Goal: Task Accomplishment & Management: Use online tool/utility

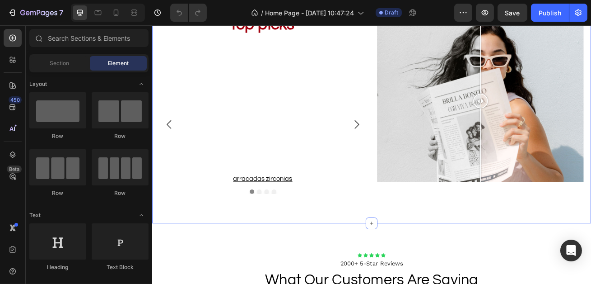
scroll to position [817, 0]
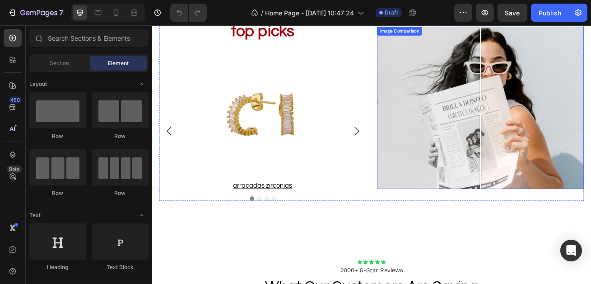
click at [557, 86] on div at bounding box center [557, 72] width 1 height 91
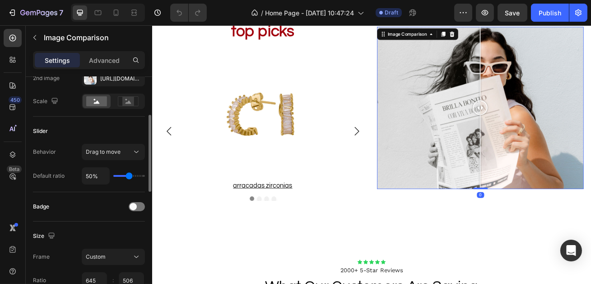
scroll to position [154, 0]
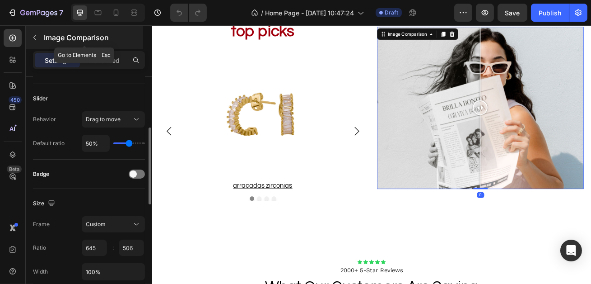
click at [43, 41] on div "Image Comparison" at bounding box center [84, 37] width 117 height 23
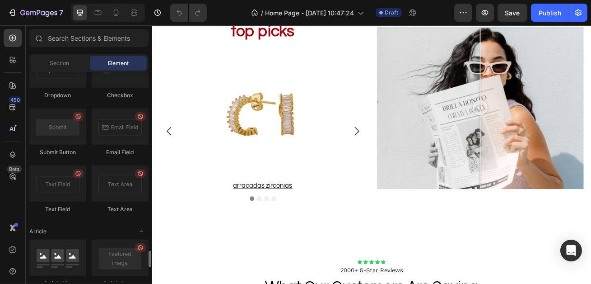
scroll to position [2162, 0]
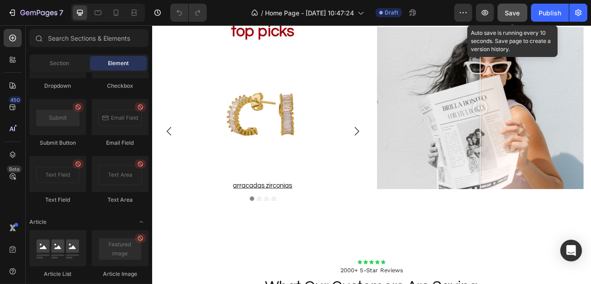
click at [507, 15] on span "Save" at bounding box center [513, 13] width 15 height 8
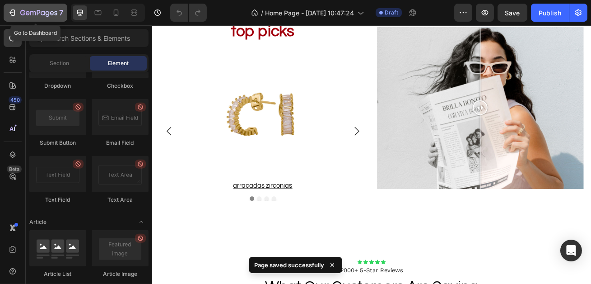
click at [15, 11] on icon "button" at bounding box center [12, 12] width 9 height 9
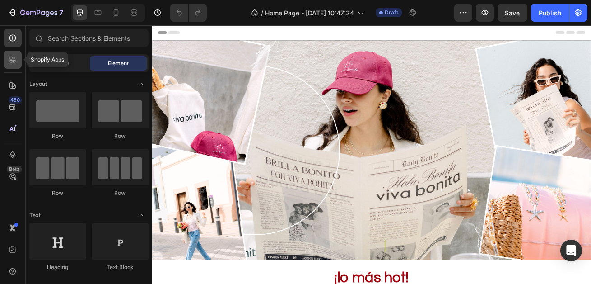
click at [14, 56] on icon at bounding box center [12, 59] width 9 height 9
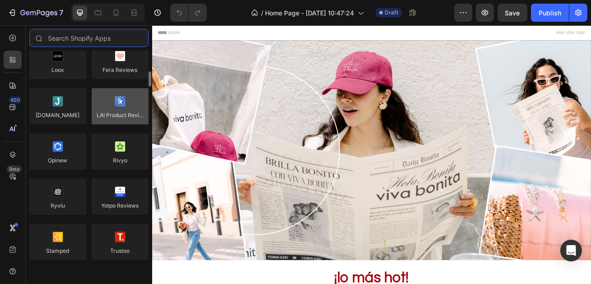
scroll to position [50, 0]
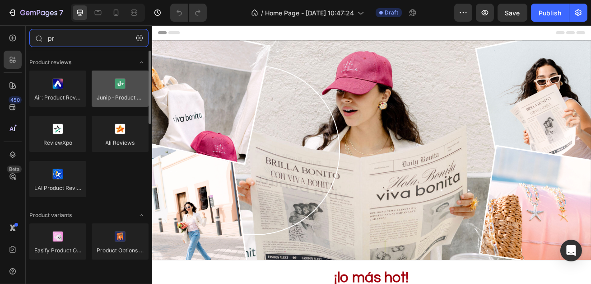
type input "p"
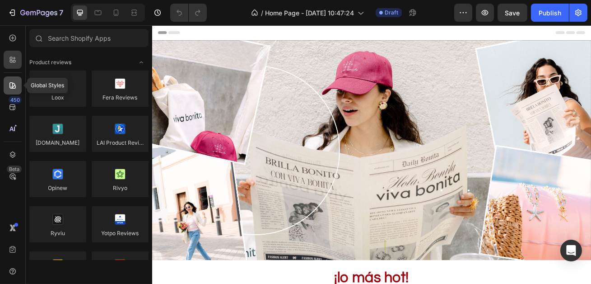
click at [13, 89] on icon at bounding box center [12, 85] width 9 height 9
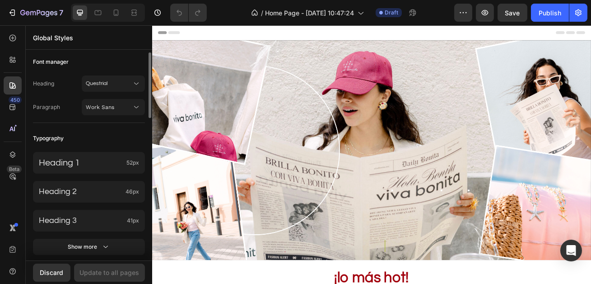
scroll to position [36, 0]
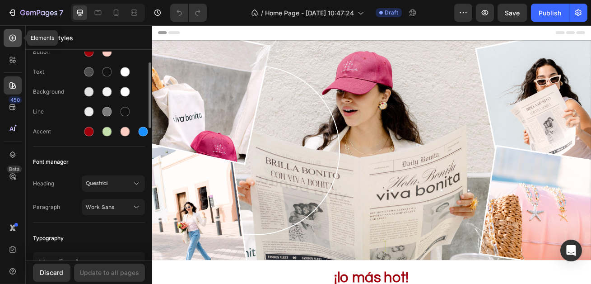
click at [12, 45] on div at bounding box center [13, 38] width 18 height 18
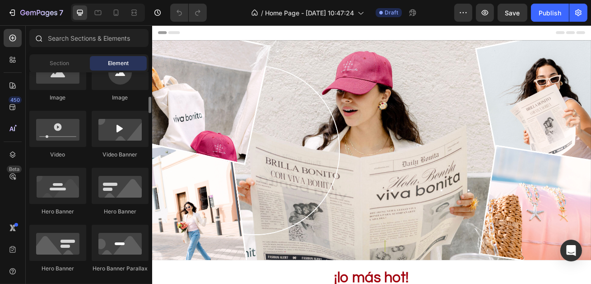
scroll to position [357, 0]
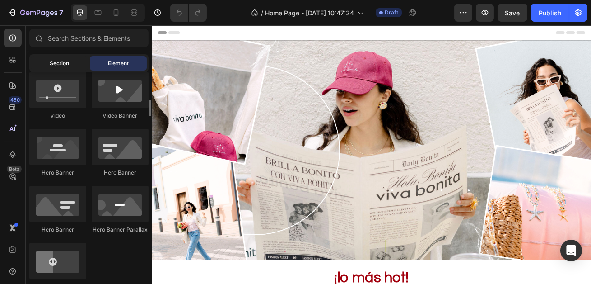
click at [71, 57] on div "Section" at bounding box center [59, 63] width 57 height 14
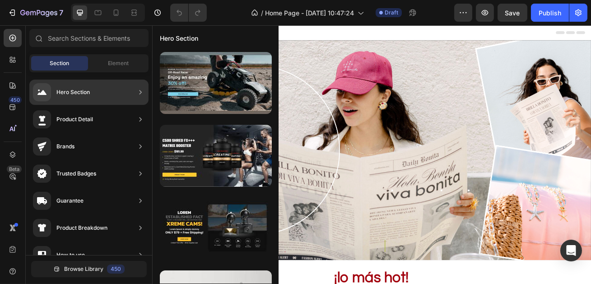
click at [98, 121] on div "Product Detail" at bounding box center [88, 119] width 119 height 25
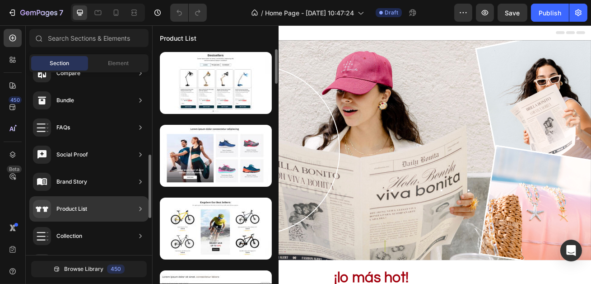
scroll to position [212, 0]
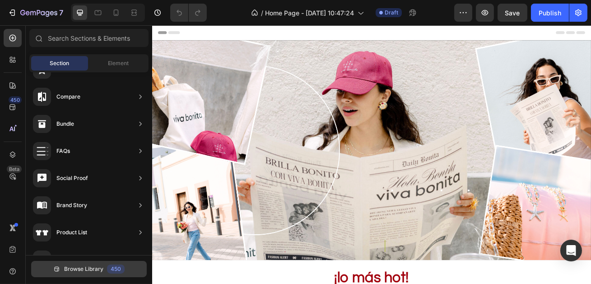
click at [66, 272] on span "Browse Library" at bounding box center [83, 269] width 39 height 8
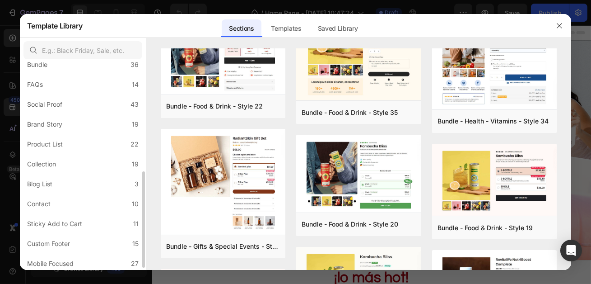
scroll to position [236, 0]
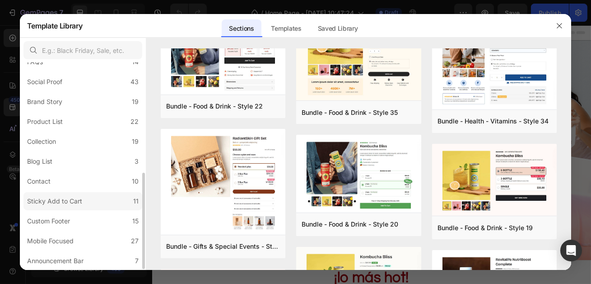
click at [79, 196] on div "Sticky Add to Cart" at bounding box center [54, 201] width 55 height 11
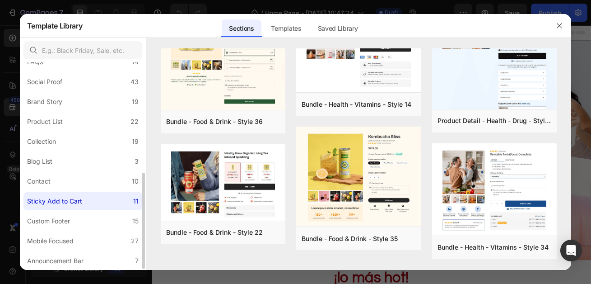
scroll to position [0, 0]
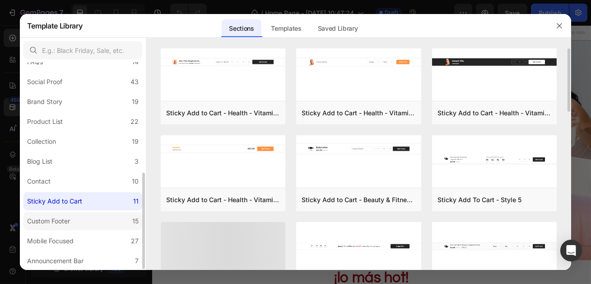
click at [70, 217] on div "Custom Footer" at bounding box center [48, 221] width 43 height 11
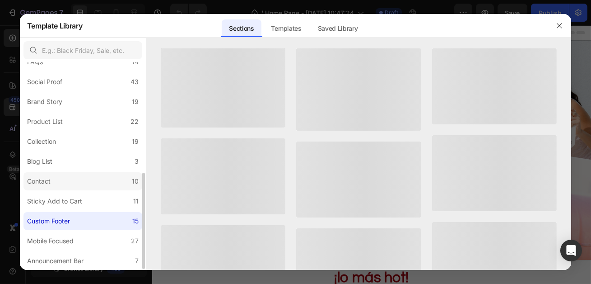
click at [63, 180] on label "Contact 10" at bounding box center [82, 181] width 119 height 18
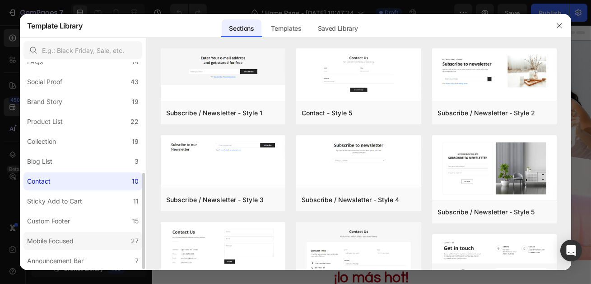
click at [66, 237] on div "Mobile Focused" at bounding box center [50, 240] width 47 height 11
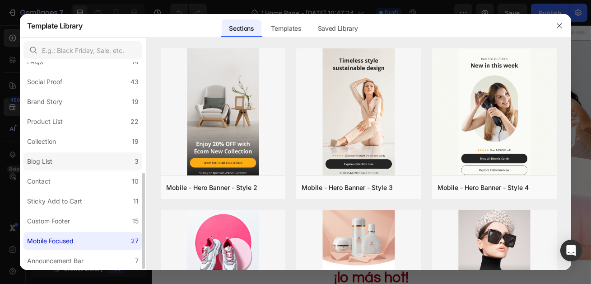
click at [66, 154] on label "Blog List 3" at bounding box center [82, 161] width 119 height 18
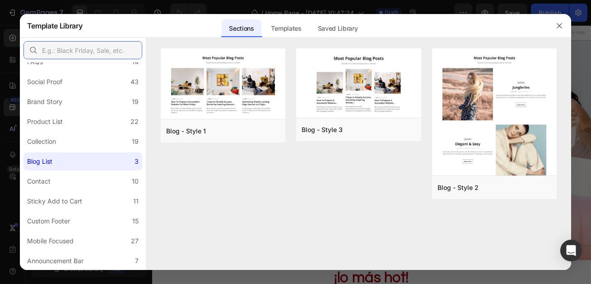
click at [53, 49] on input "text" at bounding box center [82, 50] width 119 height 18
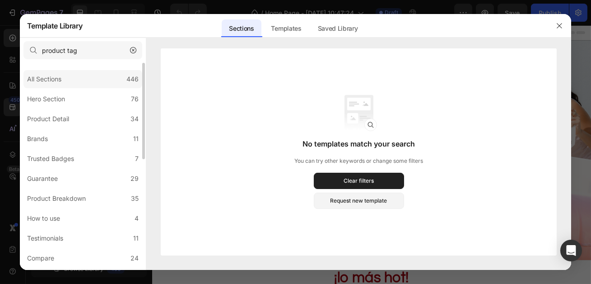
click at [69, 86] on div "All Sections 446" at bounding box center [82, 79] width 119 height 18
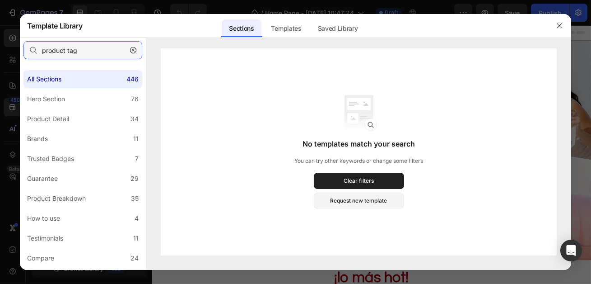
click at [86, 48] on input "product tag" at bounding box center [82, 50] width 119 height 18
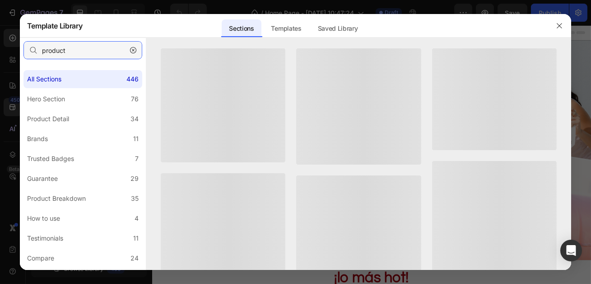
type input "product"
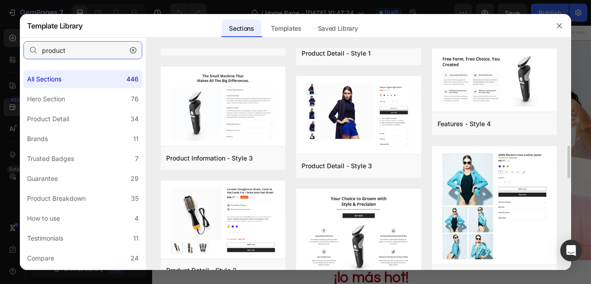
scroll to position [701, 0]
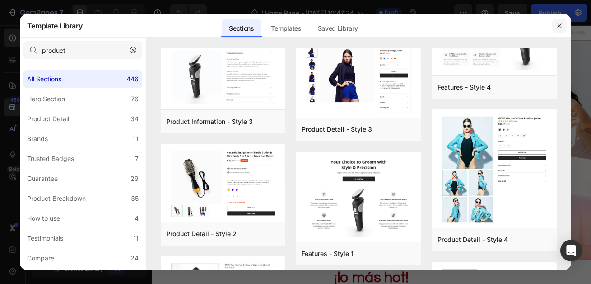
click at [559, 26] on icon "button" at bounding box center [560, 25] width 5 height 5
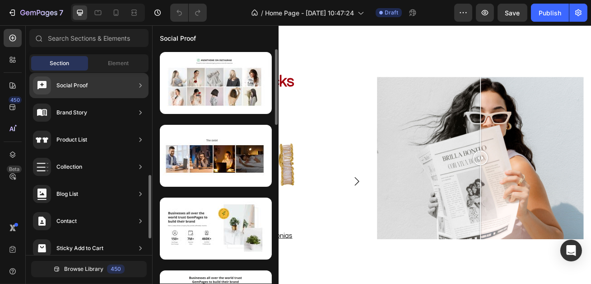
scroll to position [319, 0]
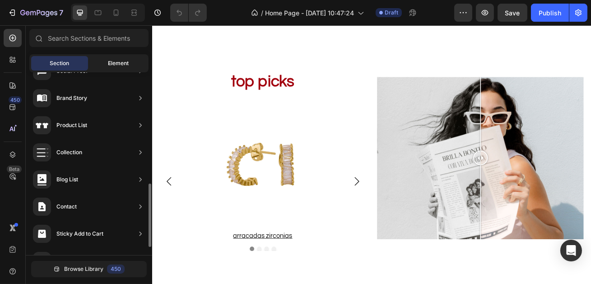
click at [117, 62] on span "Element" at bounding box center [118, 63] width 21 height 8
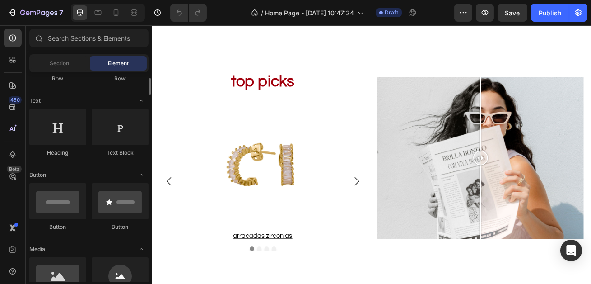
scroll to position [113, 0]
drag, startPoint x: 223, startPoint y: 236, endPoint x: 593, endPoint y: 150, distance: 380.0
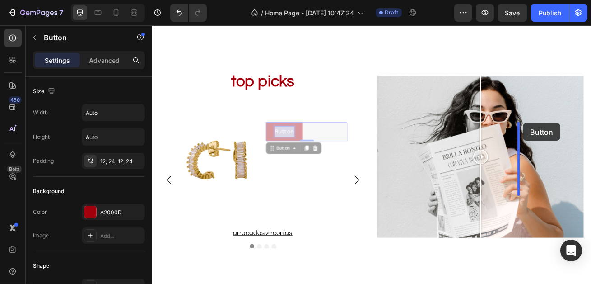
drag, startPoint x: 318, startPoint y: 159, endPoint x: 609, endPoint y: 146, distance: 290.8
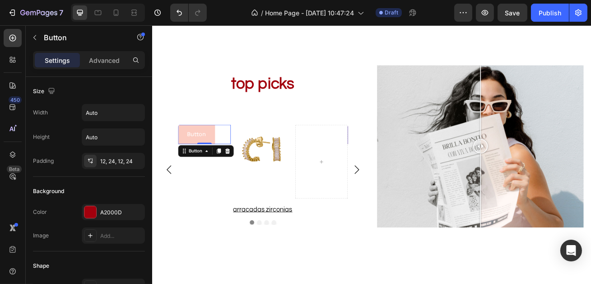
click at [224, 160] on button "Button" at bounding box center [207, 160] width 46 height 24
click at [195, 185] on div "Button" at bounding box center [218, 180] width 69 height 14
click at [192, 182] on icon at bounding box center [192, 182] width 1 height 1
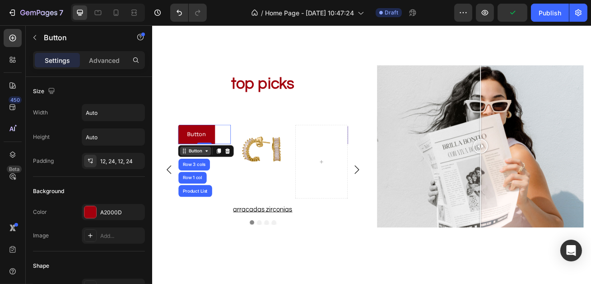
click at [211, 183] on div "Button" at bounding box center [205, 180] width 20 height 8
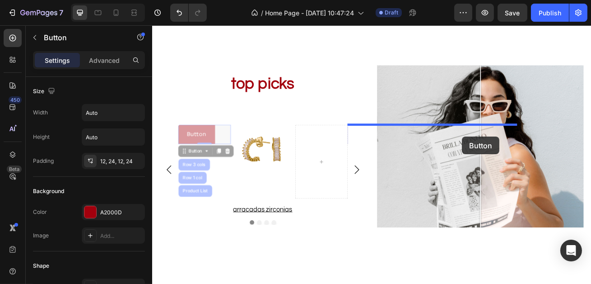
drag, startPoint x: 220, startPoint y: 163, endPoint x: 531, endPoint y: 163, distance: 311.8
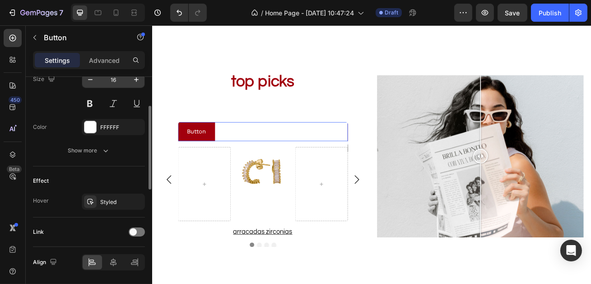
scroll to position [414, 0]
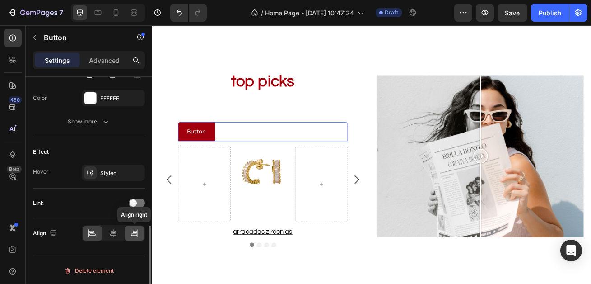
click at [135, 229] on icon at bounding box center [134, 233] width 9 height 9
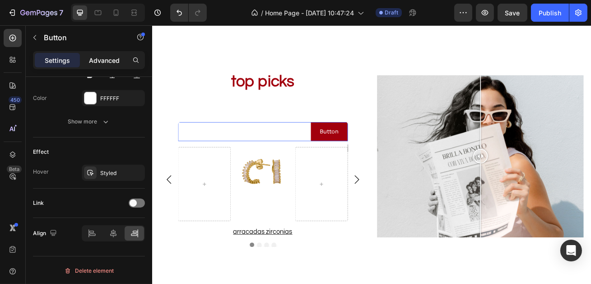
click at [103, 63] on p "Advanced" at bounding box center [104, 60] width 31 height 9
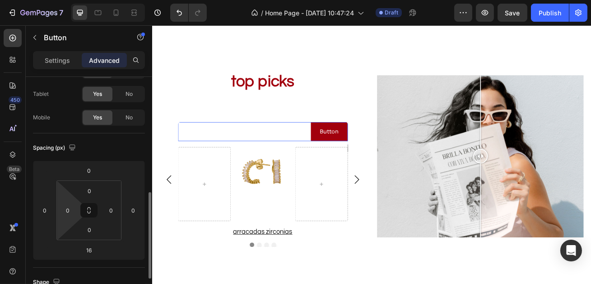
scroll to position [19, 0]
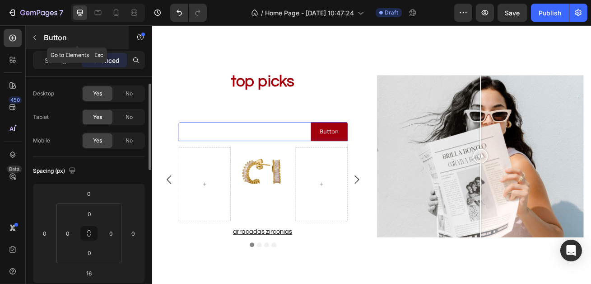
click at [38, 38] on button "button" at bounding box center [35, 37] width 14 height 14
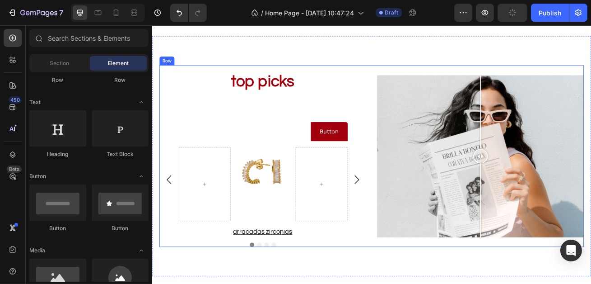
click at [311, 130] on div "Top picks Heading Button Button Product Images Row Arracadas zirconias Product …" at bounding box center [288, 187] width 255 height 225
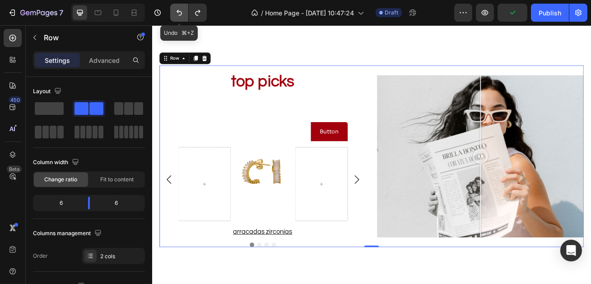
click at [182, 9] on icon "Undo/Redo" at bounding box center [179, 12] width 9 height 9
click at [181, 10] on icon "Undo/Redo" at bounding box center [179, 12] width 9 height 9
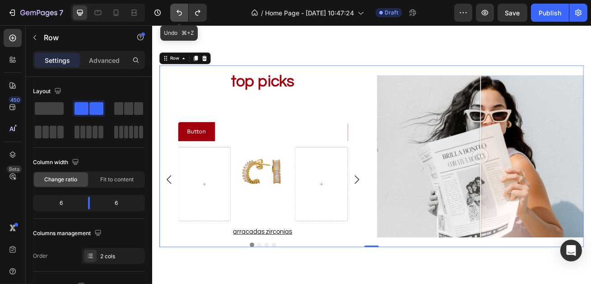
click at [181, 12] on icon "Undo/Redo" at bounding box center [179, 13] width 5 height 6
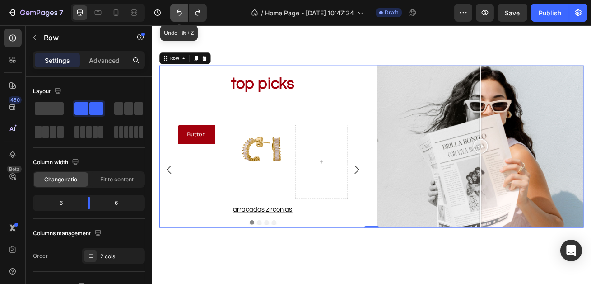
click at [181, 12] on icon "Undo/Redo" at bounding box center [179, 13] width 5 height 6
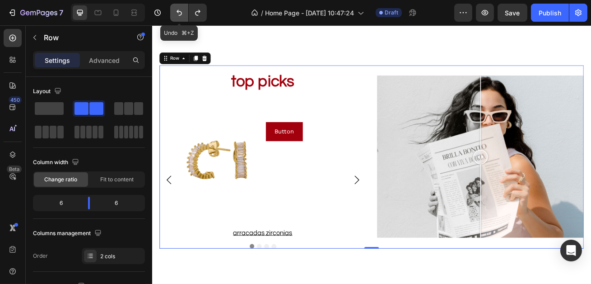
click at [181, 12] on icon "Undo/Redo" at bounding box center [179, 13] width 5 height 6
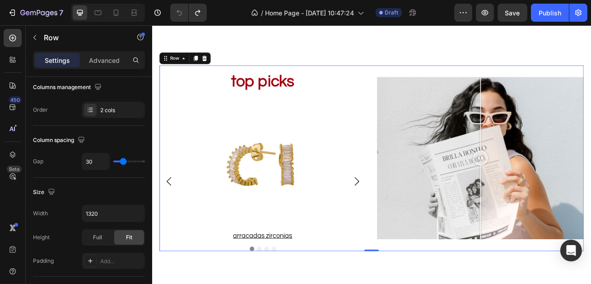
scroll to position [183, 0]
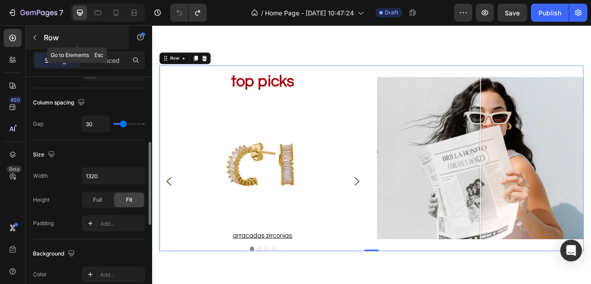
click at [35, 35] on icon "button" at bounding box center [34, 37] width 7 height 7
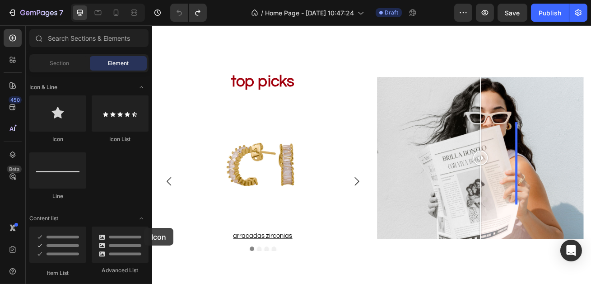
scroll to position [798, 0]
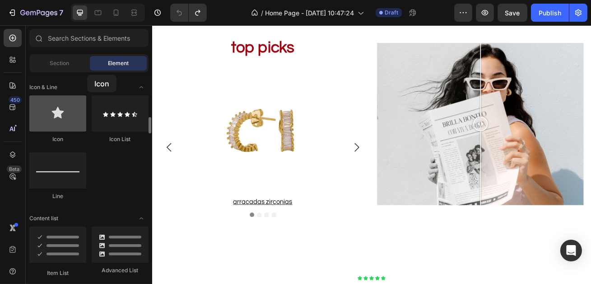
drag, startPoint x: 52, startPoint y: 114, endPoint x: 71, endPoint y: 122, distance: 20.6
click at [71, 122] on div at bounding box center [57, 113] width 57 height 36
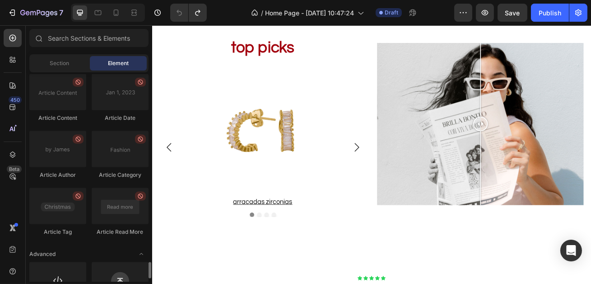
scroll to position [2469, 0]
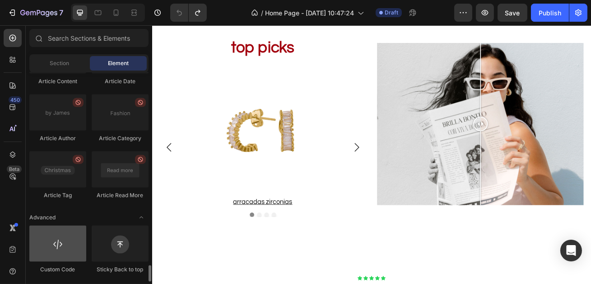
click at [72, 259] on div at bounding box center [57, 243] width 57 height 36
click at [64, 252] on div at bounding box center [57, 243] width 57 height 36
click at [71, 248] on div at bounding box center [57, 243] width 57 height 36
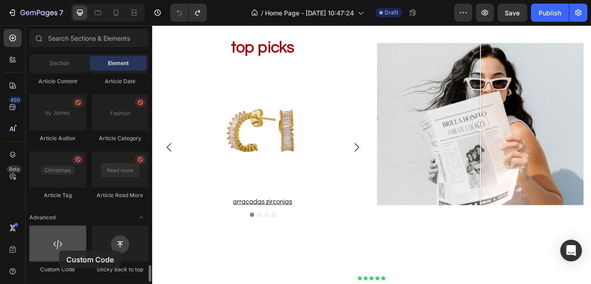
click at [59, 250] on div at bounding box center [57, 243] width 57 height 36
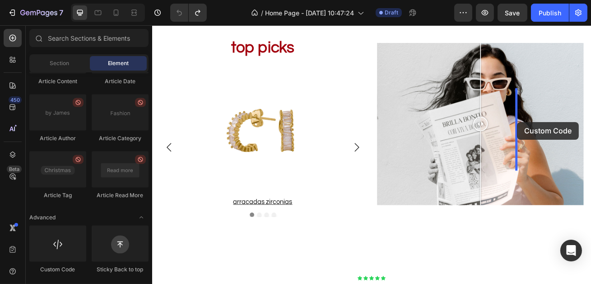
drag, startPoint x: 202, startPoint y: 271, endPoint x: 603, endPoint y: 145, distance: 420.7
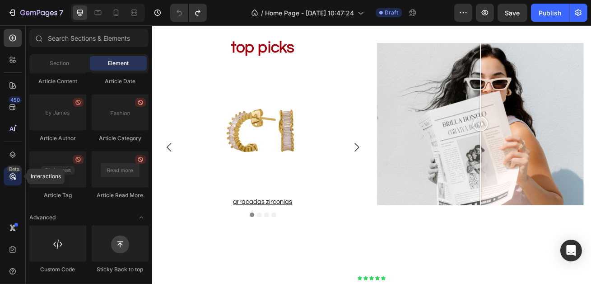
click at [16, 169] on div "Beta" at bounding box center [14, 168] width 15 height 7
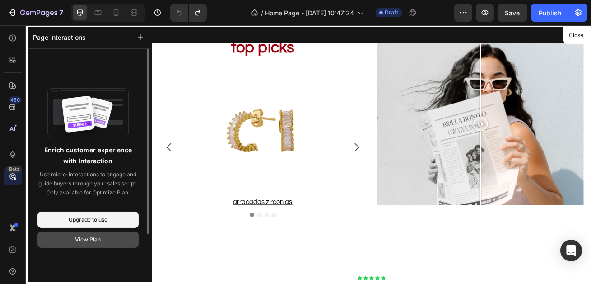
click at [98, 237] on div "View Plan" at bounding box center [88, 239] width 26 height 8
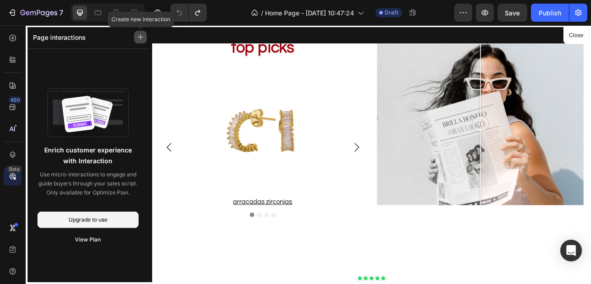
click at [138, 38] on icon "button" at bounding box center [140, 37] width 6 height 6
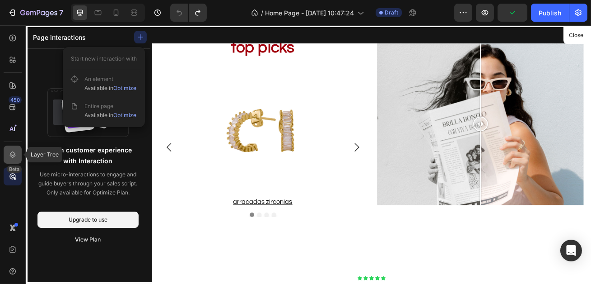
click at [11, 155] on icon at bounding box center [12, 154] width 9 height 9
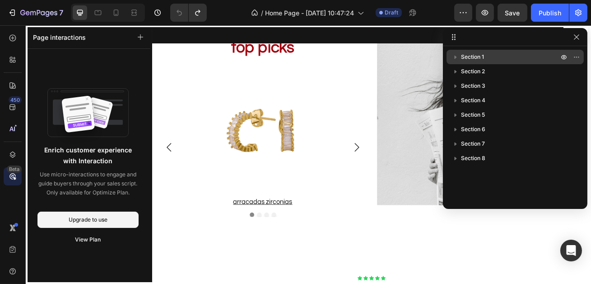
click at [460, 54] on icon "button" at bounding box center [455, 56] width 9 height 9
click at [458, 56] on icon "button" at bounding box center [455, 56] width 9 height 9
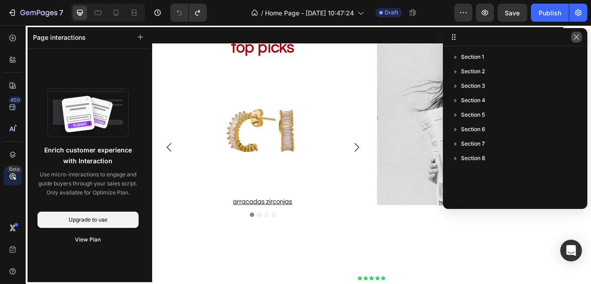
click at [579, 37] on icon "button" at bounding box center [576, 36] width 7 height 7
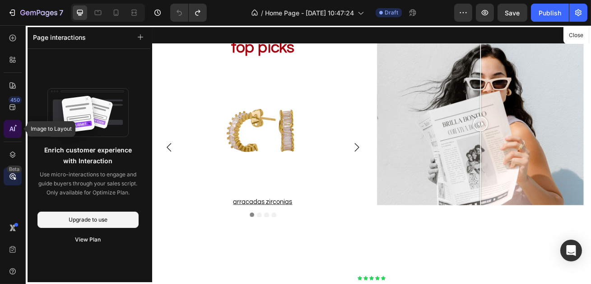
click at [11, 133] on div at bounding box center [13, 129] width 18 height 18
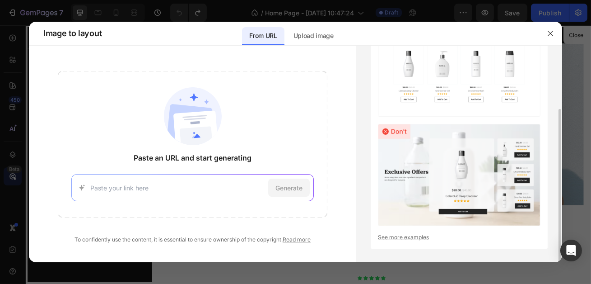
scroll to position [71, 0]
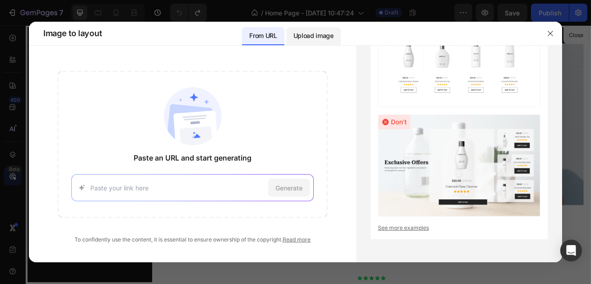
click at [309, 38] on p "Upload image" at bounding box center [314, 35] width 40 height 11
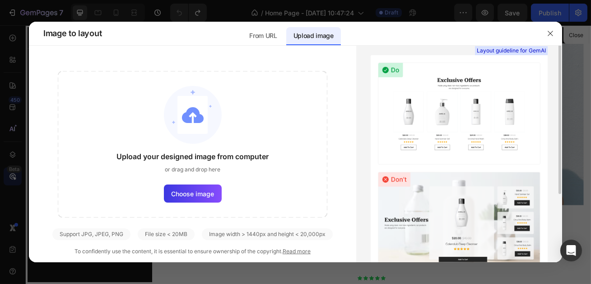
scroll to position [0, 0]
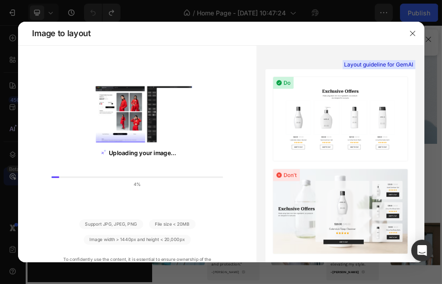
click at [441, 116] on div at bounding box center [221, 142] width 442 height 284
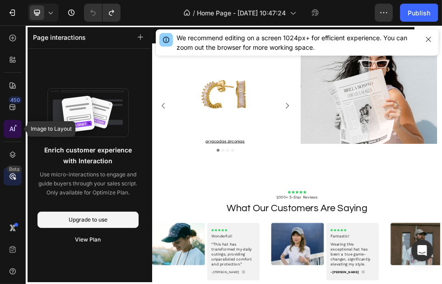
click at [14, 129] on icon at bounding box center [14, 129] width 1 height 5
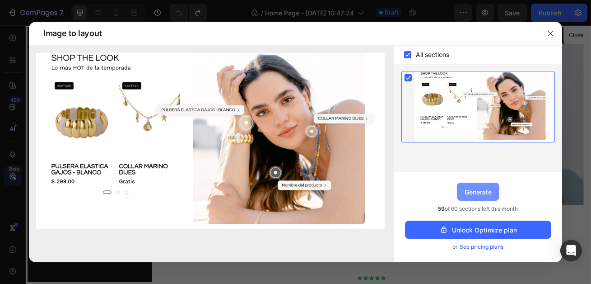
click at [487, 192] on div "Generate" at bounding box center [478, 191] width 27 height 9
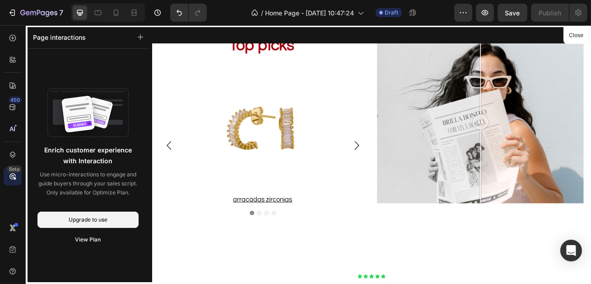
scroll to position [767, 0]
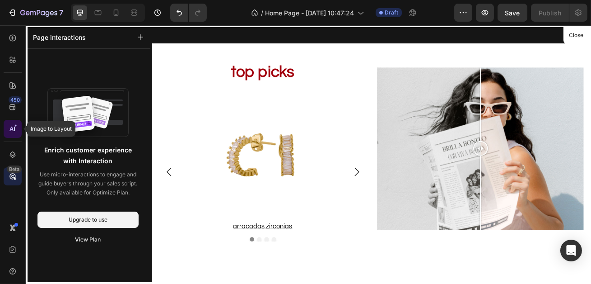
click at [18, 130] on div at bounding box center [13, 129] width 18 height 18
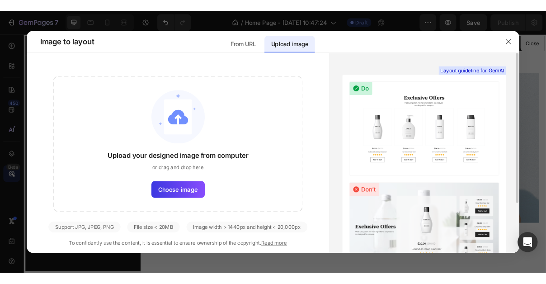
scroll to position [71, 0]
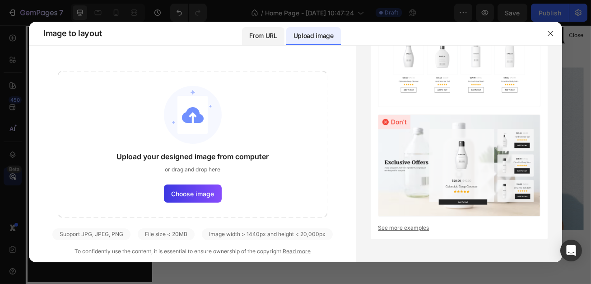
click at [264, 38] on p "From URL" at bounding box center [263, 35] width 28 height 11
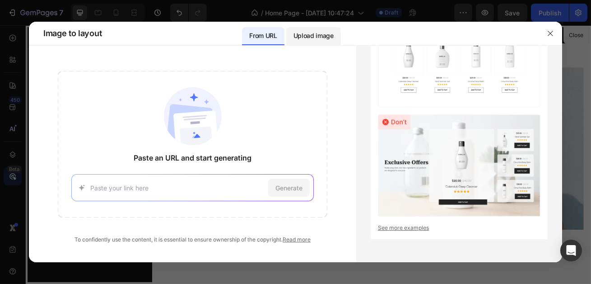
click at [320, 39] on p "Upload image" at bounding box center [314, 35] width 40 height 11
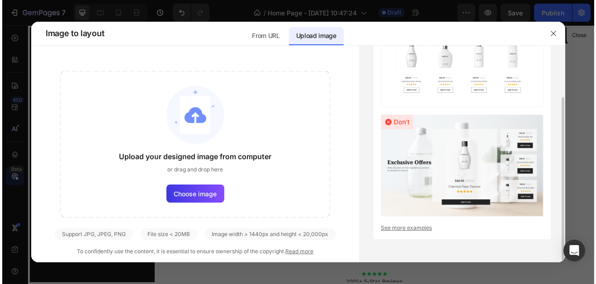
scroll to position [70, 0]
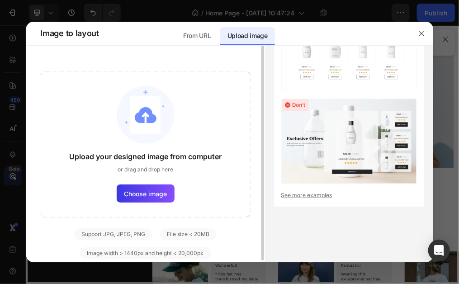
click at [170, 150] on div "Upload your designed image from computer or drag and drop here Choose image" at bounding box center [146, 144] width 210 height 146
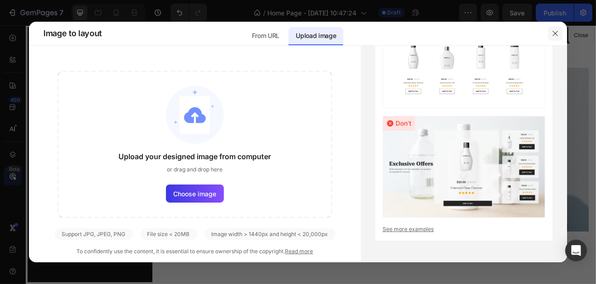
click at [560, 35] on button "button" at bounding box center [555, 33] width 14 height 14
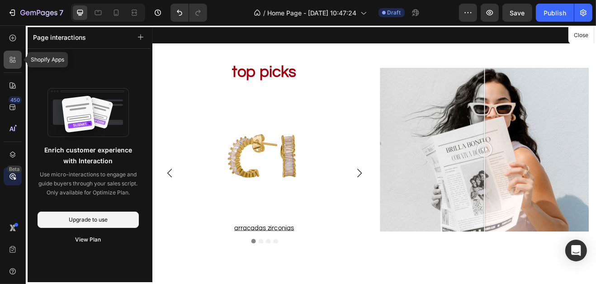
click at [14, 59] on icon at bounding box center [14, 58] width 3 height 3
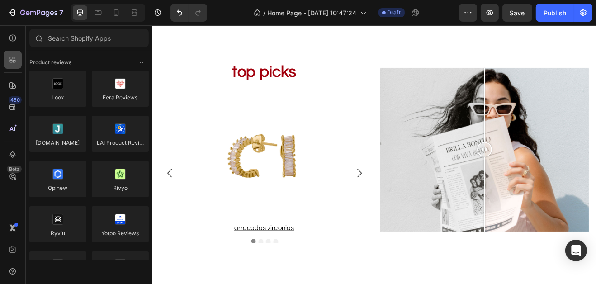
scroll to position [2469, 0]
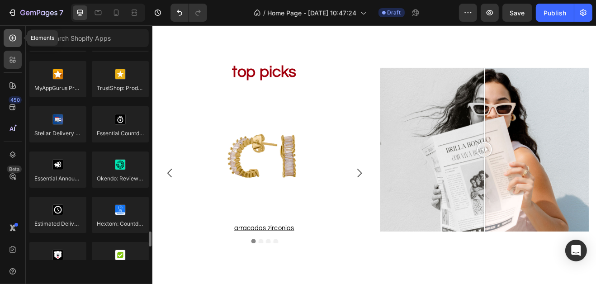
click at [15, 35] on icon at bounding box center [12, 37] width 9 height 9
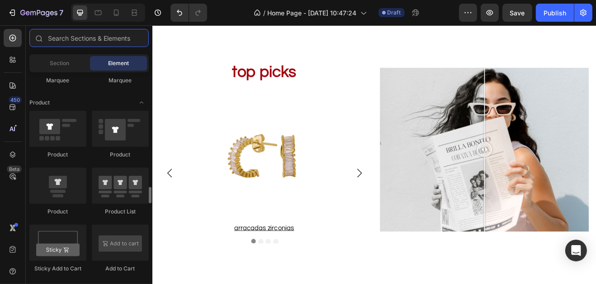
scroll to position [1178, 0]
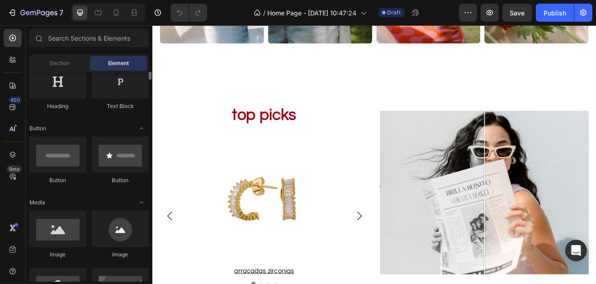
scroll to position [171, 0]
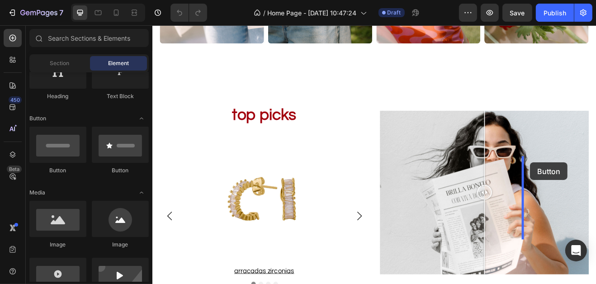
drag, startPoint x: 220, startPoint y: 175, endPoint x: 611, endPoint y: 193, distance: 392.2
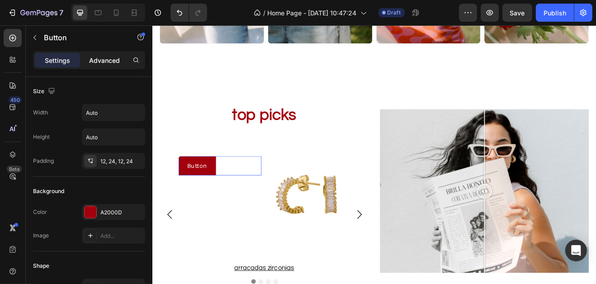
click at [109, 62] on p "Advanced" at bounding box center [104, 60] width 31 height 9
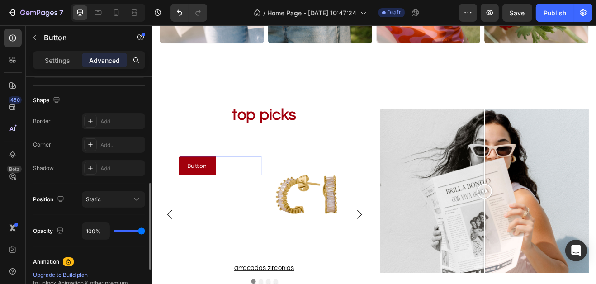
scroll to position [252, 0]
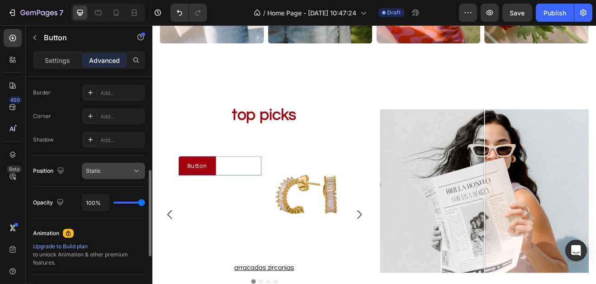
click at [112, 172] on div "Static" at bounding box center [109, 171] width 46 height 8
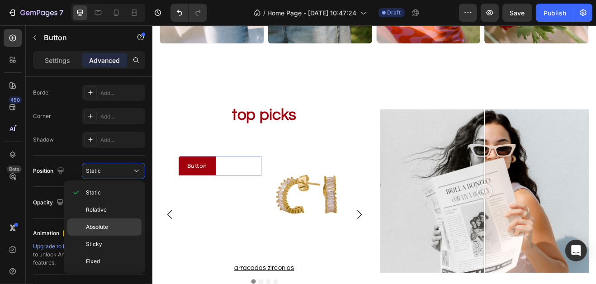
click at [110, 226] on p "Absolute" at bounding box center [112, 227] width 52 height 8
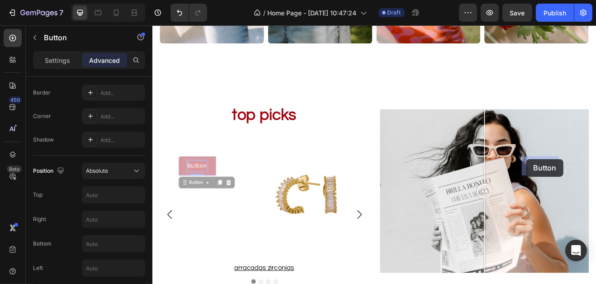
drag, startPoint x: 208, startPoint y: 201, endPoint x: 608, endPoint y: 189, distance: 400.1
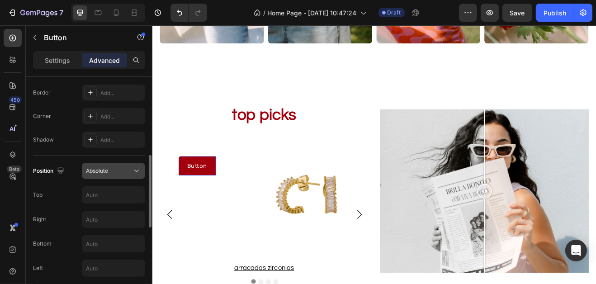
click at [109, 174] on div "Absolute" at bounding box center [109, 171] width 46 height 8
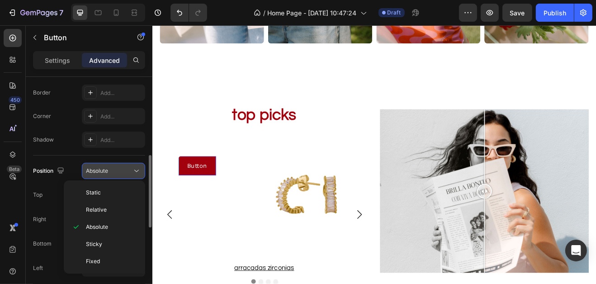
scroll to position [259, 0]
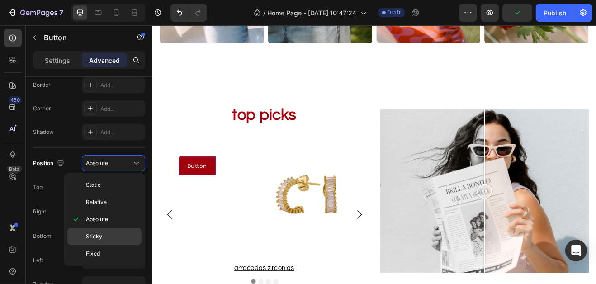
click at [102, 240] on div "Sticky" at bounding box center [104, 236] width 74 height 17
type input "0"
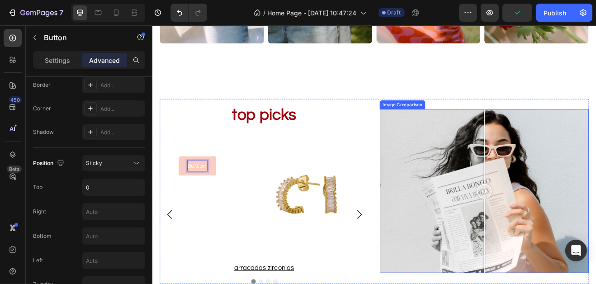
drag, startPoint x: 218, startPoint y: 199, endPoint x: 619, endPoint y: 195, distance: 401.3
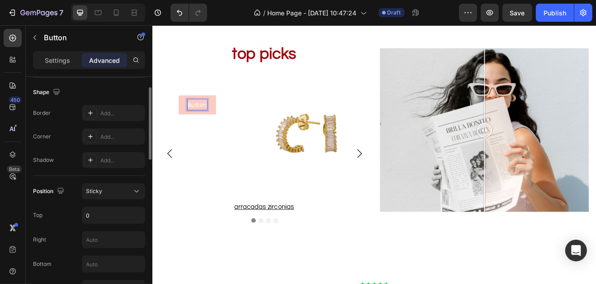
scroll to position [262, 0]
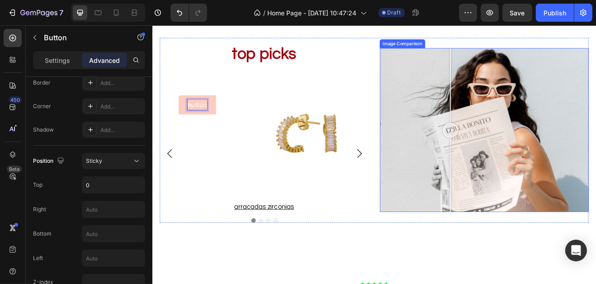
drag, startPoint x: 515, startPoint y: 141, endPoint x: 514, endPoint y: 195, distance: 54.2
click at [515, 195] on div at bounding box center [557, 153] width 255 height 200
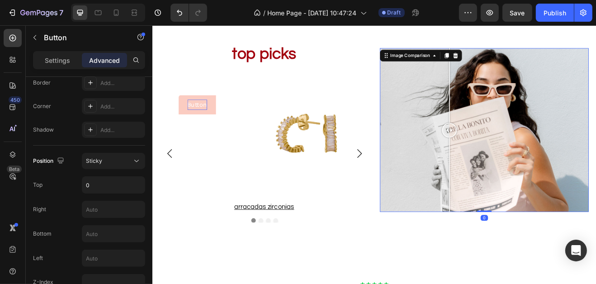
scroll to position [0, 0]
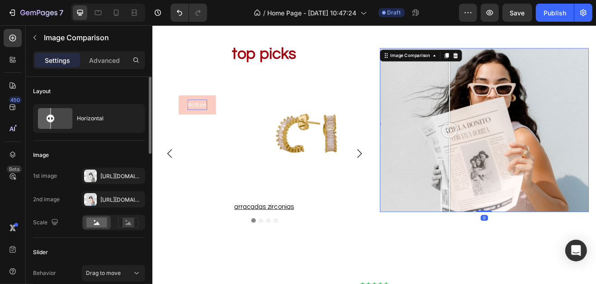
click at [530, 78] on div at bounding box center [557, 153] width 255 height 200
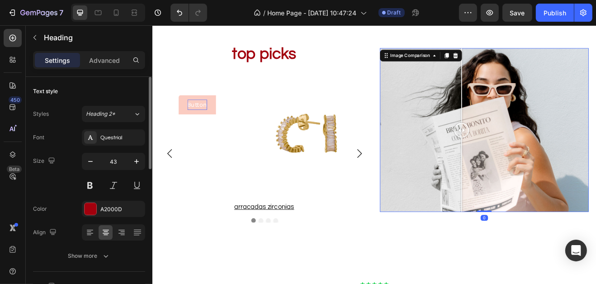
click at [394, 72] on h2 "Top picks" at bounding box center [288, 60] width 255 height 27
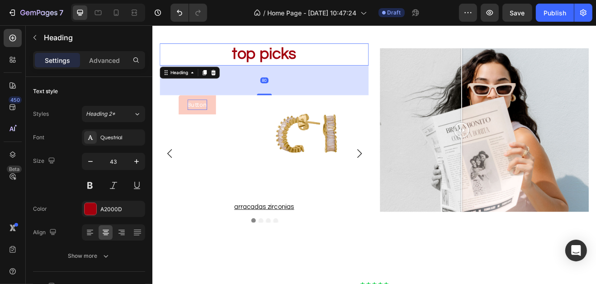
click at [415, 57] on h2 "Top picks" at bounding box center [288, 60] width 255 height 27
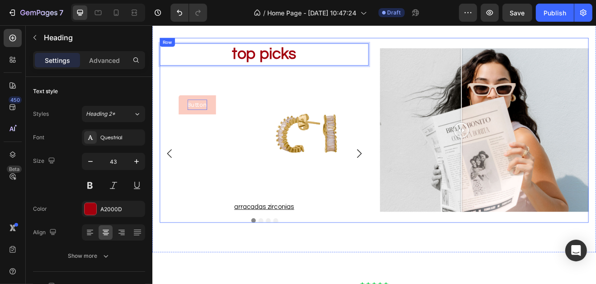
click at [422, 57] on div "Top picks Heading 80 Button Button Product Images Row Arracadas zirconias Produ…" at bounding box center [423, 154] width 524 height 226
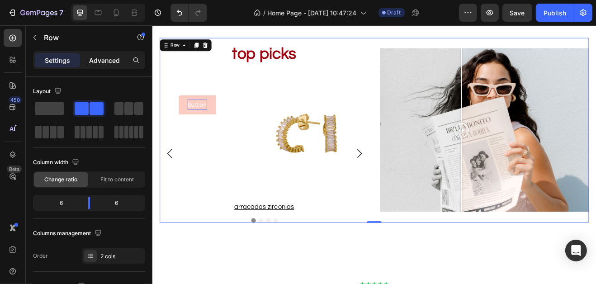
click at [110, 64] on p "Advanced" at bounding box center [104, 60] width 31 height 9
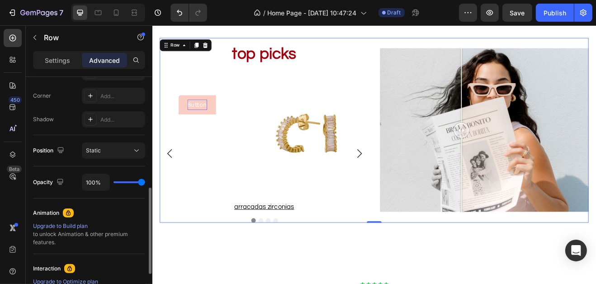
scroll to position [270, 0]
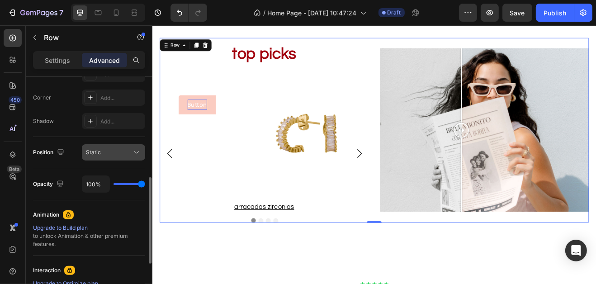
click at [126, 153] on div "Static" at bounding box center [109, 152] width 46 height 8
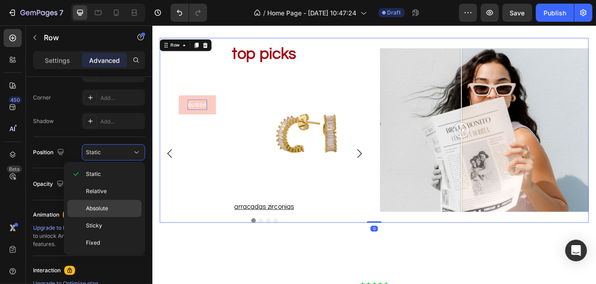
click at [113, 208] on p "Absolute" at bounding box center [112, 208] width 52 height 8
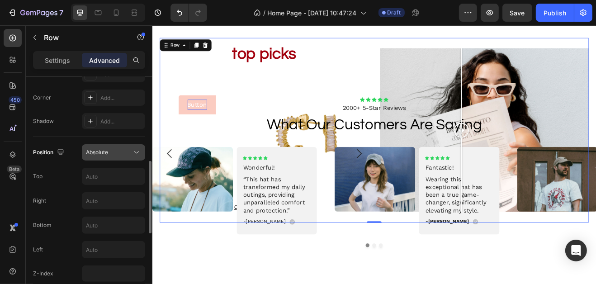
click at [109, 150] on div "Absolute" at bounding box center [109, 152] width 46 height 8
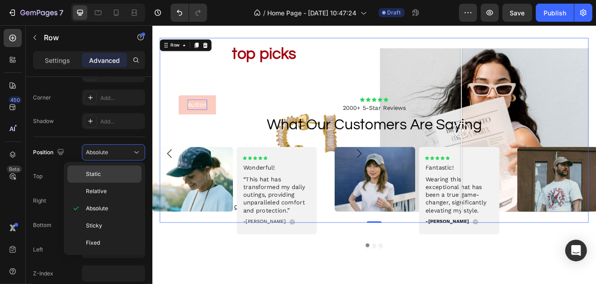
click at [103, 167] on div "Static" at bounding box center [104, 173] width 74 height 17
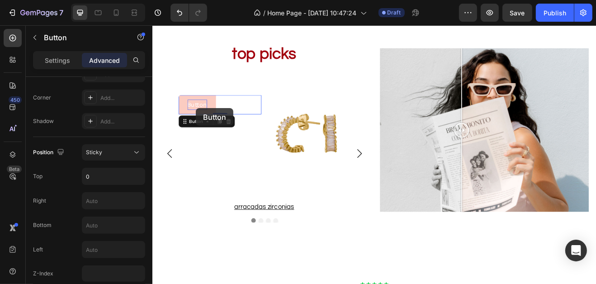
scroll to position [0, 0]
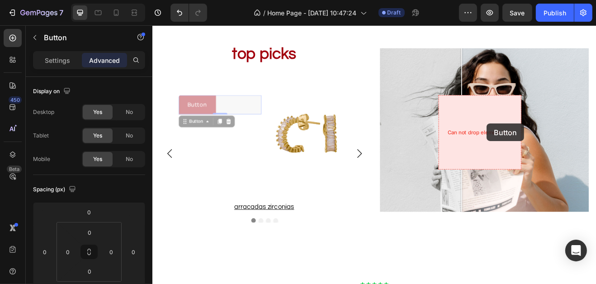
drag, startPoint x: 205, startPoint y: 127, endPoint x: 560, endPoint y: 145, distance: 356.1
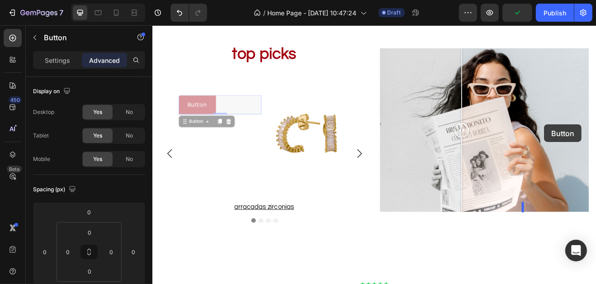
drag, startPoint x: 224, startPoint y: 124, endPoint x: 630, endPoint y: 146, distance: 406.4
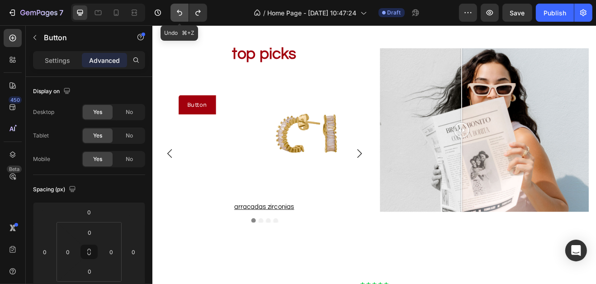
click at [183, 15] on icon "Undo/Redo" at bounding box center [179, 12] width 9 height 9
click at [183, 14] on icon "Undo/Redo" at bounding box center [179, 12] width 9 height 9
click at [223, 119] on button "Button" at bounding box center [207, 123] width 46 height 24
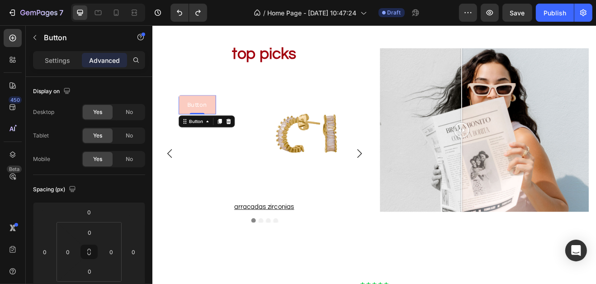
click at [223, 119] on button "Button" at bounding box center [207, 123] width 46 height 24
click at [238, 141] on div at bounding box center [234, 142] width 11 height 11
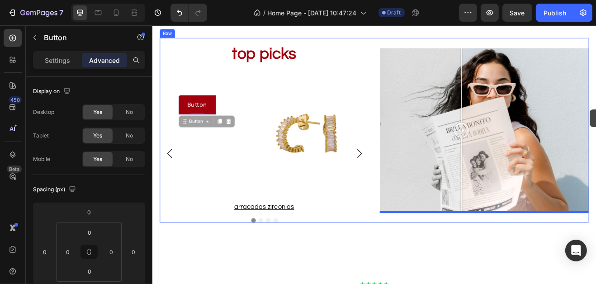
drag, startPoint x: 216, startPoint y: 145, endPoint x: 684, endPoint y: 128, distance: 468.4
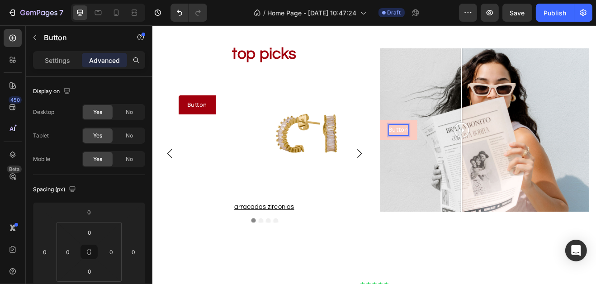
click at [459, 156] on p "Button" at bounding box center [453, 153] width 24 height 13
click at [471, 160] on button "Button" at bounding box center [453, 153] width 46 height 24
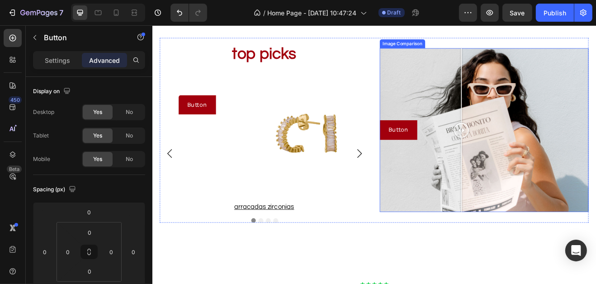
drag, startPoint x: 470, startPoint y: 160, endPoint x: 610, endPoint y: 118, distance: 146.1
click at [595, 118] on div "Image Comparison Button Button 0" at bounding box center [557, 154] width 255 height 226
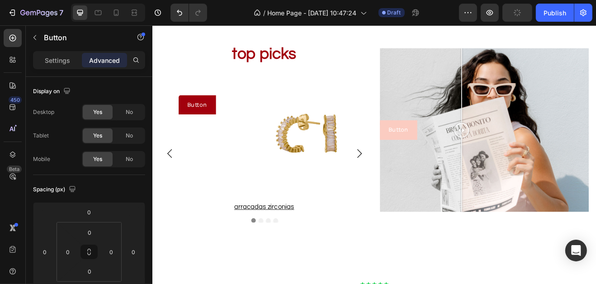
click at [463, 161] on button "Button" at bounding box center [453, 153] width 46 height 24
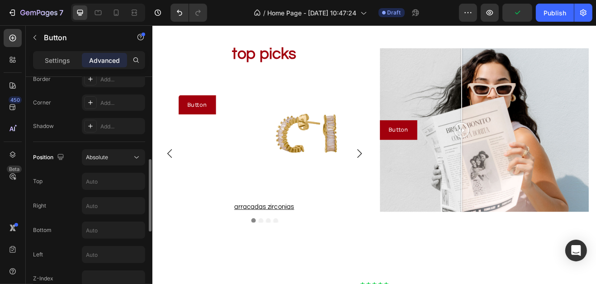
scroll to position [263, 0]
click at [117, 151] on button "Absolute" at bounding box center [113, 159] width 63 height 16
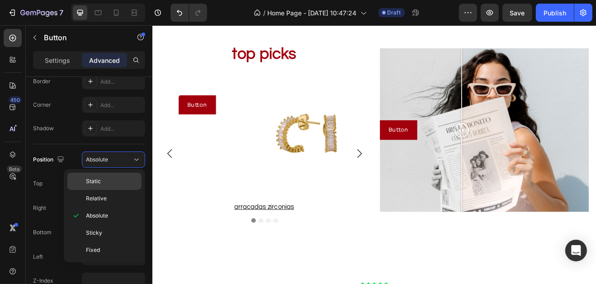
click at [97, 184] on span "Static" at bounding box center [93, 181] width 15 height 8
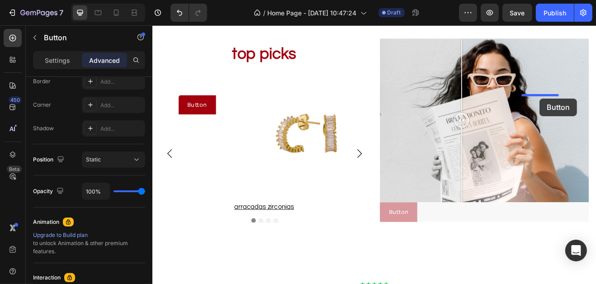
drag, startPoint x: 470, startPoint y: 258, endPoint x: 625, endPoint y: 115, distance: 210.4
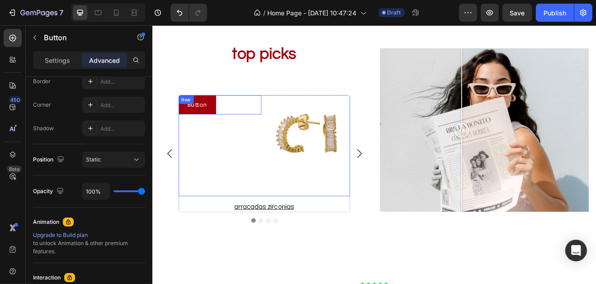
type input "0"
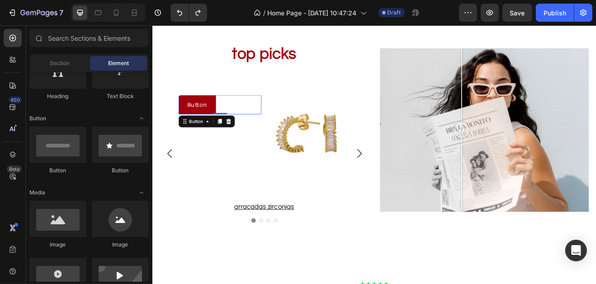
click at [229, 131] on div "Button Button 0" at bounding box center [234, 123] width 101 height 24
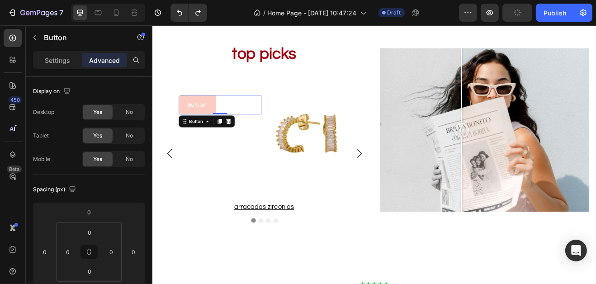
click at [222, 125] on button "Button" at bounding box center [207, 123] width 46 height 24
click at [242, 141] on icon at bounding box center [245, 143] width 6 height 6
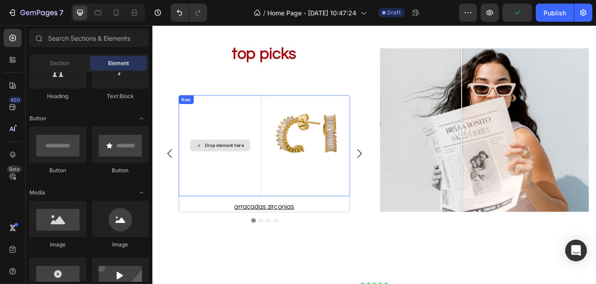
click at [259, 135] on div "Drop element here" at bounding box center [234, 173] width 101 height 124
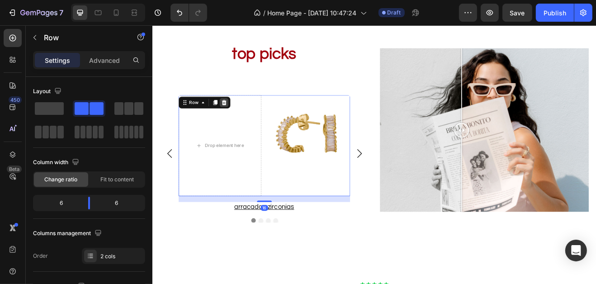
click at [242, 122] on icon at bounding box center [239, 119] width 7 height 7
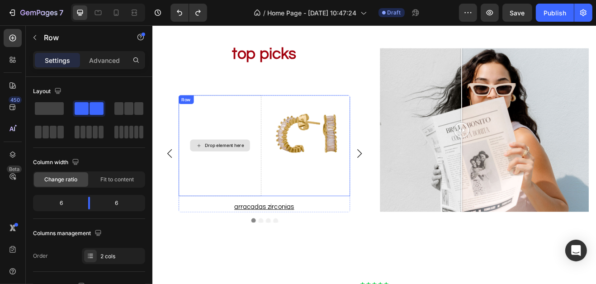
click at [234, 120] on div "Drop element here Product Images Row" at bounding box center [289, 173] width 210 height 124
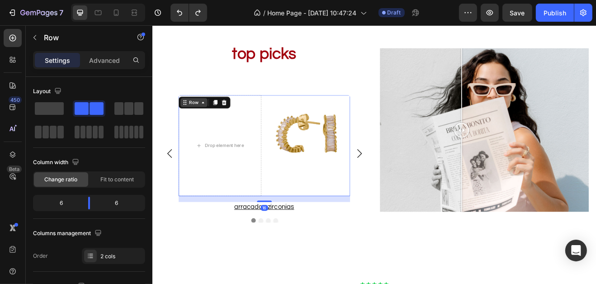
click at [215, 118] on icon at bounding box center [213, 119] width 7 height 7
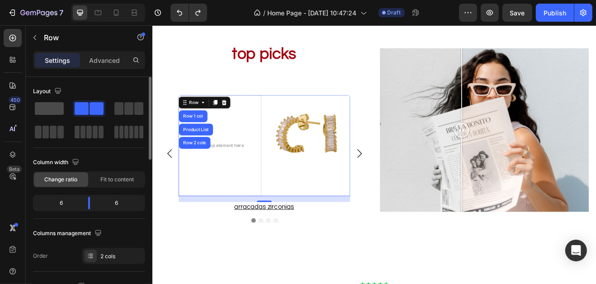
click at [54, 114] on span at bounding box center [49, 108] width 29 height 13
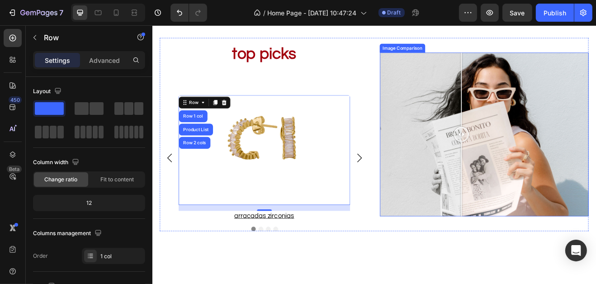
click at [515, 157] on div at bounding box center [557, 159] width 255 height 200
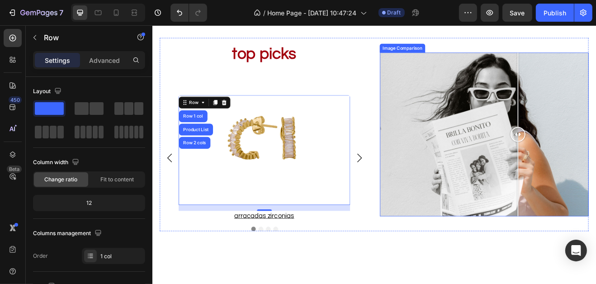
click at [595, 152] on div at bounding box center [557, 159] width 255 height 200
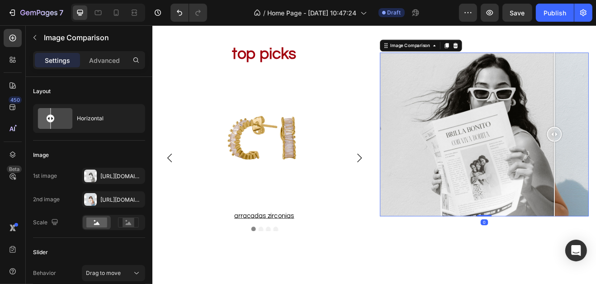
click at [595, 125] on div at bounding box center [557, 159] width 255 height 200
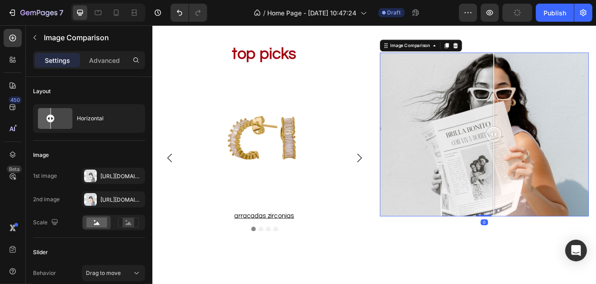
drag, startPoint x: 640, startPoint y: 162, endPoint x: 563, endPoint y: 164, distance: 77.3
click at [564, 164] on div at bounding box center [569, 159] width 18 height 18
click at [595, 141] on div at bounding box center [557, 159] width 255 height 200
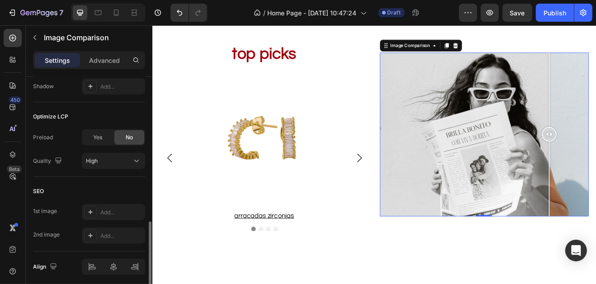
scroll to position [471, 0]
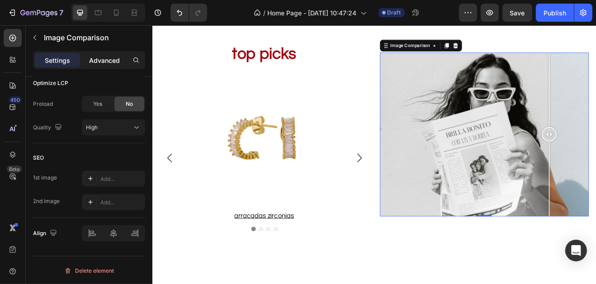
click at [102, 62] on p "Advanced" at bounding box center [104, 60] width 31 height 9
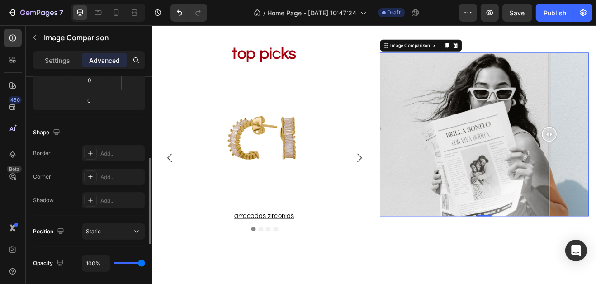
scroll to position [199, 0]
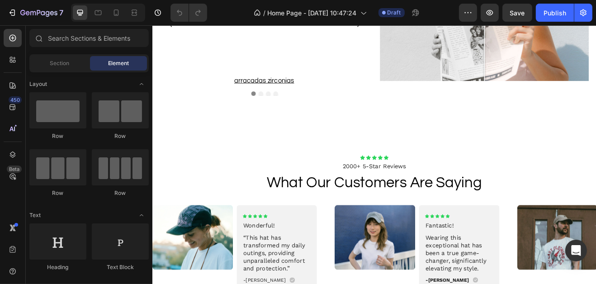
scroll to position [965, 0]
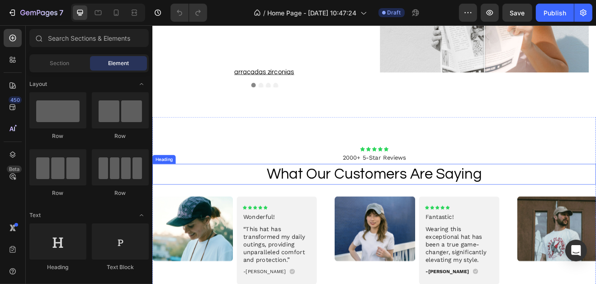
click at [409, 210] on h2 "what our customers are saying" at bounding box center [423, 207] width 542 height 25
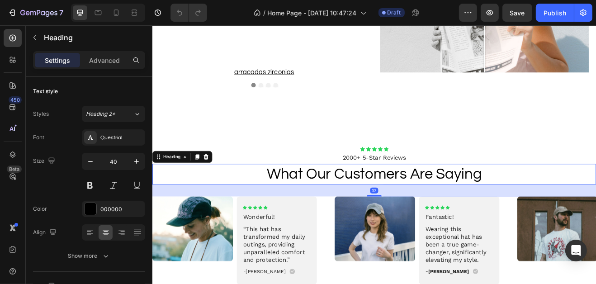
click at [409, 210] on h2 "what our customers are saying" at bounding box center [423, 207] width 542 height 25
click at [409, 210] on p "what our customers are saying" at bounding box center [423, 207] width 540 height 23
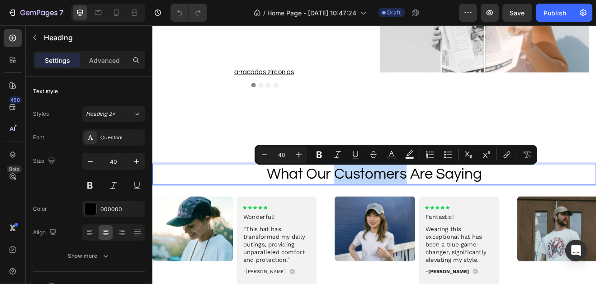
click at [409, 210] on p "what our customers are saying" at bounding box center [423, 207] width 540 height 23
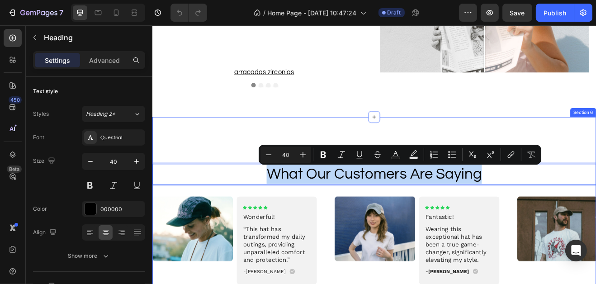
drag, startPoint x: 295, startPoint y: 207, endPoint x: 580, endPoint y: 222, distance: 285.6
click at [581, 223] on div "Icon Icon Icon Icon Icon Icon List 2000+ 5-Star Reviews Text Block what our cus…" at bounding box center [423, 265] width 542 height 183
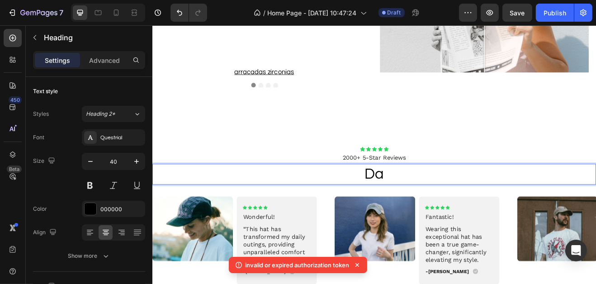
click at [440, 204] on p "da" at bounding box center [423, 207] width 540 height 23
click at [439, 204] on p "da" at bounding box center [423, 207] width 540 height 23
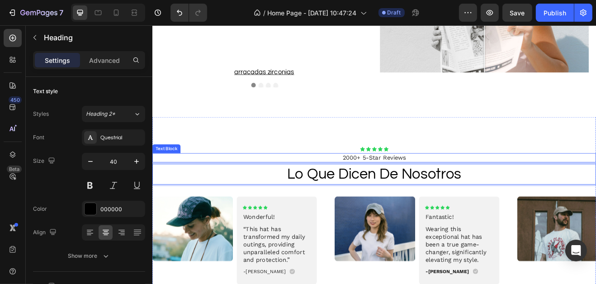
click at [422, 186] on p "2000+ 5-Star Reviews" at bounding box center [423, 187] width 540 height 9
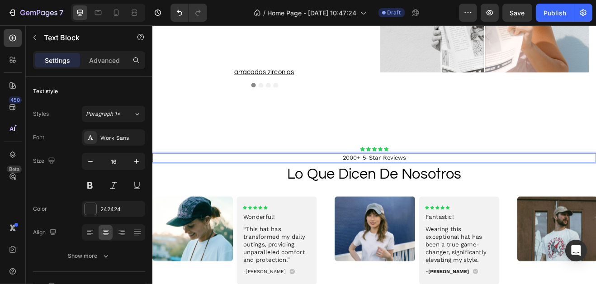
click at [422, 186] on p "2000+ 5-Star Reviews" at bounding box center [423, 187] width 540 height 9
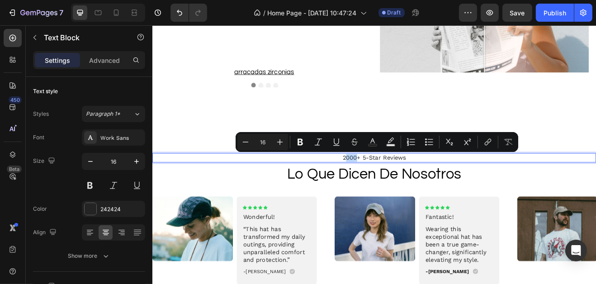
drag, startPoint x: 387, startPoint y: 187, endPoint x: 401, endPoint y: 187, distance: 14.5
click at [401, 187] on p "2000+ 5-Star Reviews" at bounding box center [423, 187] width 540 height 9
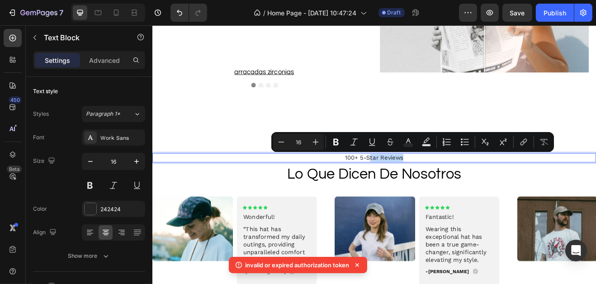
drag, startPoint x: 417, startPoint y: 186, endPoint x: 462, endPoint y: 186, distance: 45.6
click at [462, 186] on p "100+ 5-Star Reviews" at bounding box center [423, 187] width 540 height 9
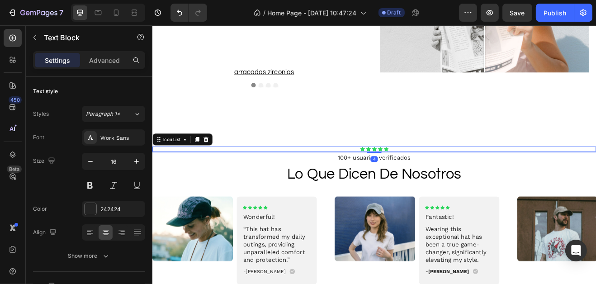
click at [434, 176] on div "Icon Icon Icon Icon Icon" at bounding box center [423, 177] width 542 height 6
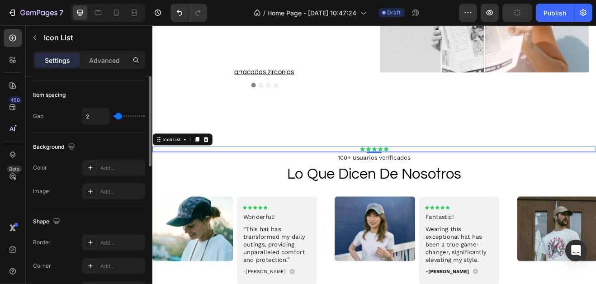
scroll to position [0, 0]
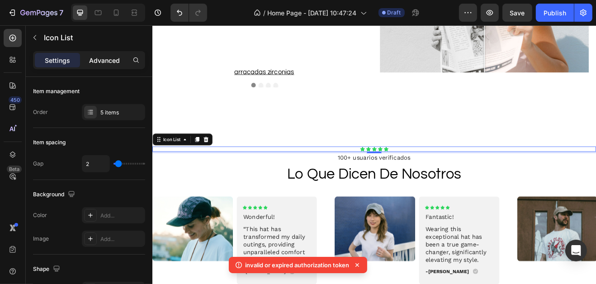
click at [112, 56] on p "Advanced" at bounding box center [104, 60] width 31 height 9
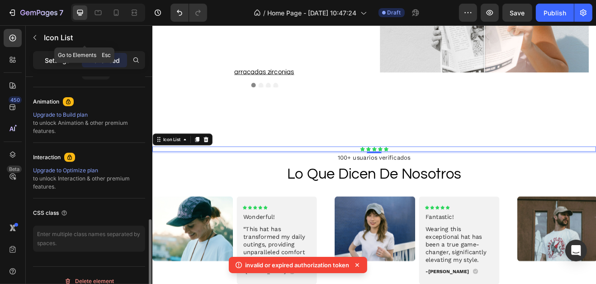
click at [62, 58] on p "Settings" at bounding box center [57, 60] width 25 height 9
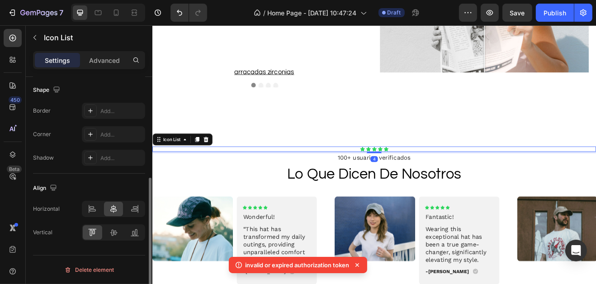
scroll to position [178, 0]
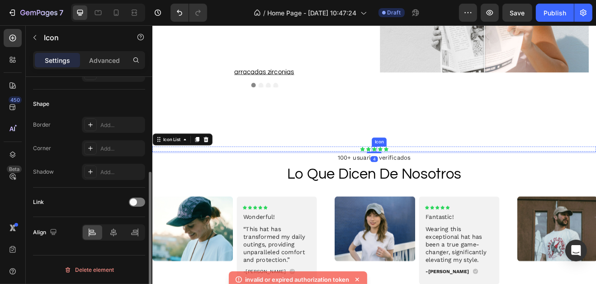
click at [421, 175] on icon at bounding box center [423, 177] width 6 height 6
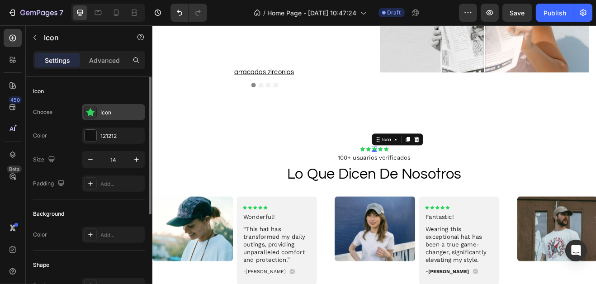
click at [89, 117] on div at bounding box center [90, 112] width 13 height 13
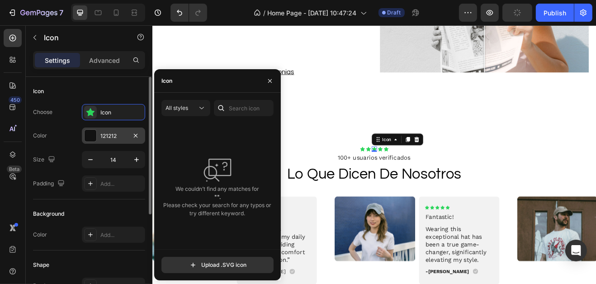
click at [108, 135] on div "121212" at bounding box center [113, 136] width 26 height 8
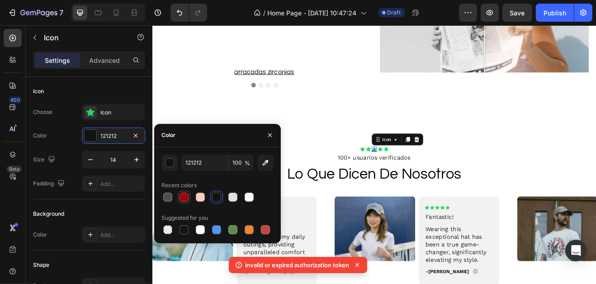
click at [188, 201] on div at bounding box center [183, 197] width 11 height 11
click at [215, 199] on div at bounding box center [216, 196] width 9 height 9
type input "121212"
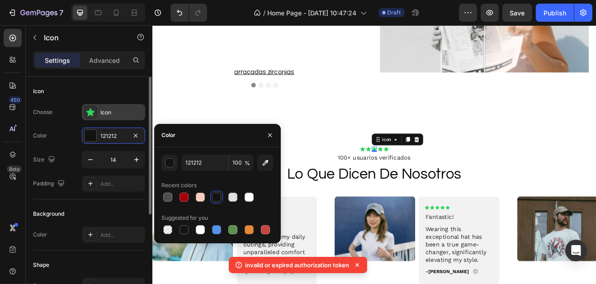
click at [115, 105] on div "Icon" at bounding box center [113, 112] width 63 height 16
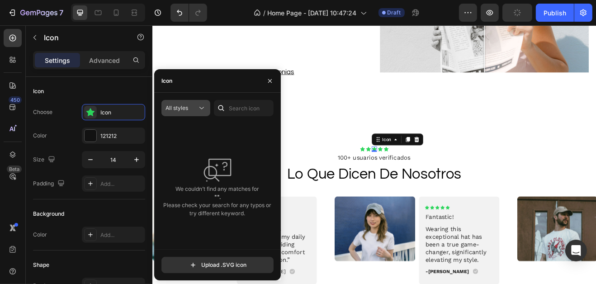
click at [200, 109] on icon at bounding box center [201, 107] width 9 height 9
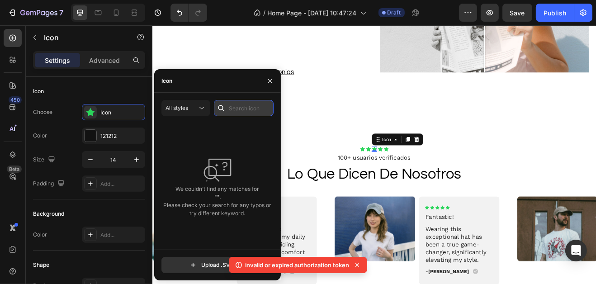
click at [234, 110] on input "text" at bounding box center [244, 108] width 60 height 16
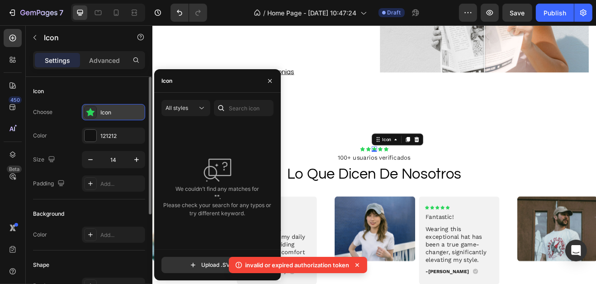
click at [84, 113] on div at bounding box center [90, 112] width 13 height 13
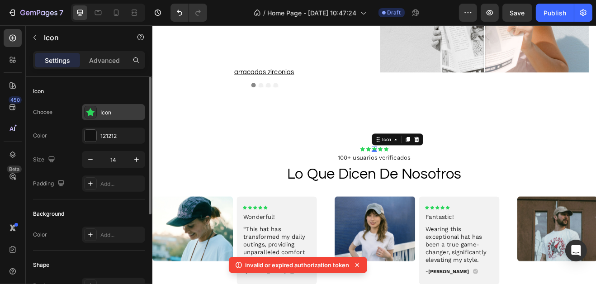
click at [101, 113] on div "Icon" at bounding box center [121, 112] width 42 height 8
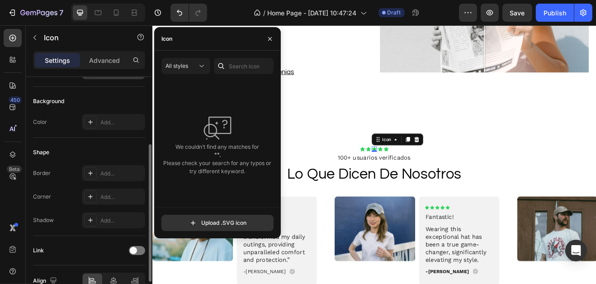
scroll to position [83, 0]
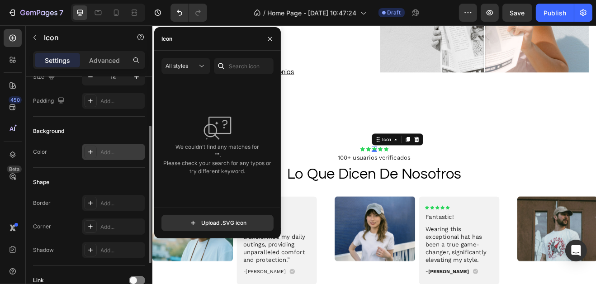
click at [103, 148] on div "Add..." at bounding box center [121, 152] width 42 height 8
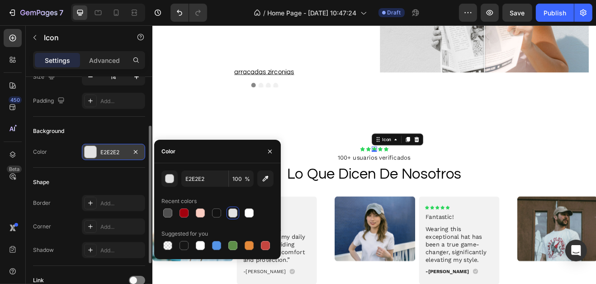
click at [106, 121] on div "Background Color E2E2E2" at bounding box center [89, 142] width 112 height 51
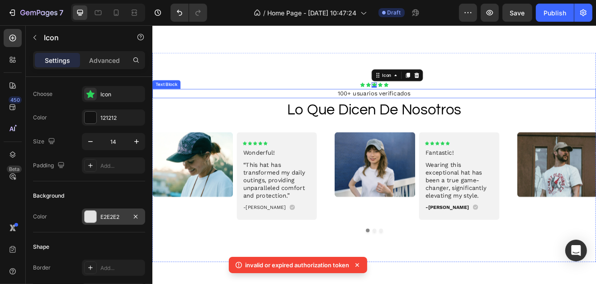
scroll to position [1086, 0]
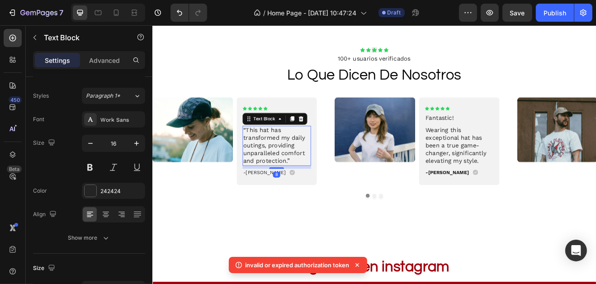
click at [318, 193] on p "“This hat has transformed my daily outings, providing unparalleled comfort and …" at bounding box center [304, 172] width 82 height 47
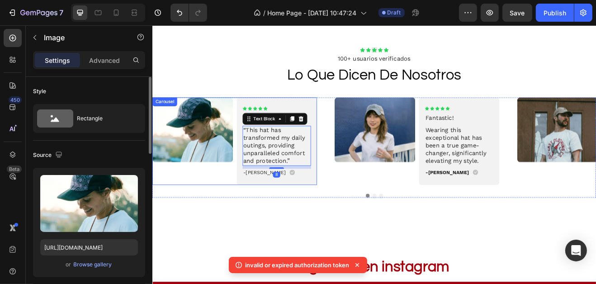
click at [248, 174] on img at bounding box center [201, 152] width 99 height 79
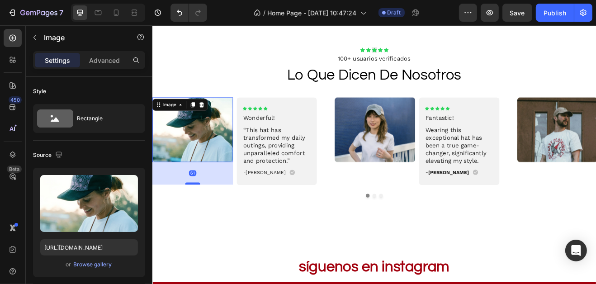
drag, startPoint x: 204, startPoint y: 191, endPoint x: 204, endPoint y: 219, distance: 27.6
click at [204, 219] on div at bounding box center [201, 218] width 18 height 3
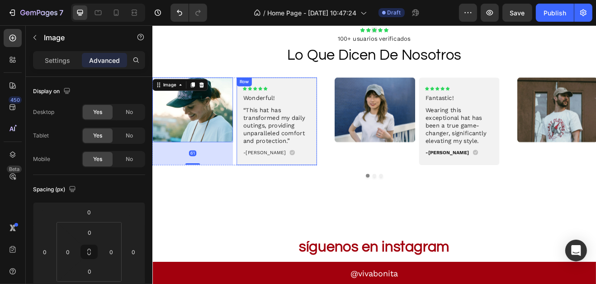
scroll to position [1071, 0]
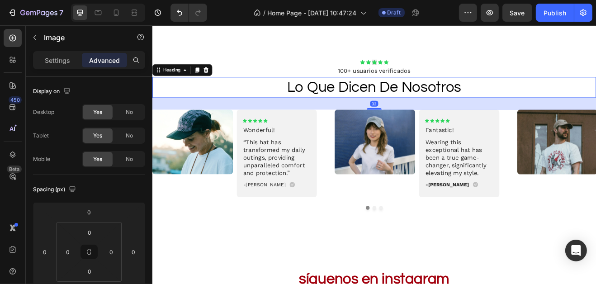
click at [308, 100] on p "lo que dicen de nosotros" at bounding box center [423, 100] width 540 height 23
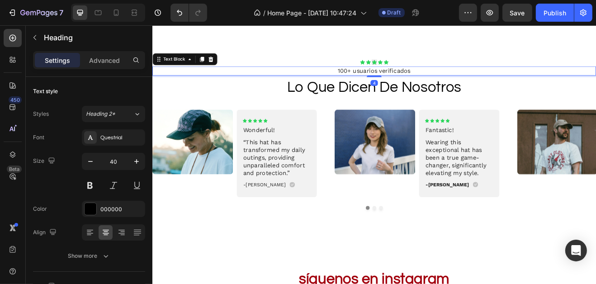
click at [292, 78] on p "100+ usuarios verificados" at bounding box center [423, 80] width 540 height 9
click at [229, 68] on div "Text Block" at bounding box center [191, 67] width 79 height 14
click at [228, 68] on div at bounding box center [223, 66] width 11 height 11
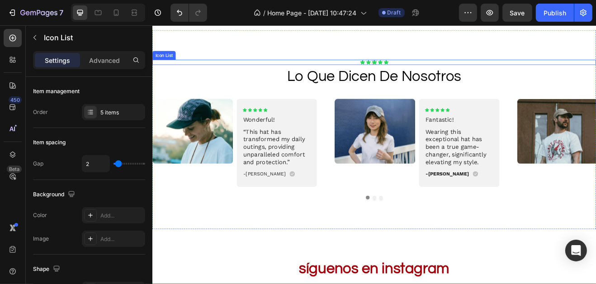
click at [238, 72] on div "Icon Icon Icon Icon Icon" at bounding box center [423, 70] width 542 height 6
click at [219, 60] on icon at bounding box center [218, 59] width 6 height 6
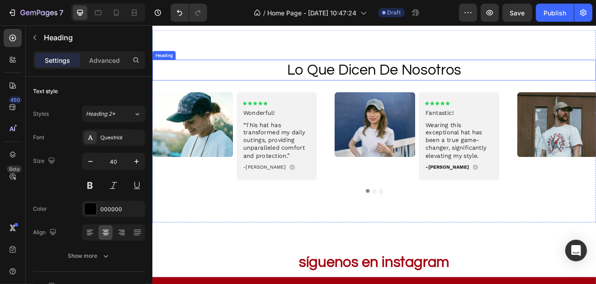
click at [235, 73] on p "lo que dicen de nosotros" at bounding box center [423, 79] width 540 height 23
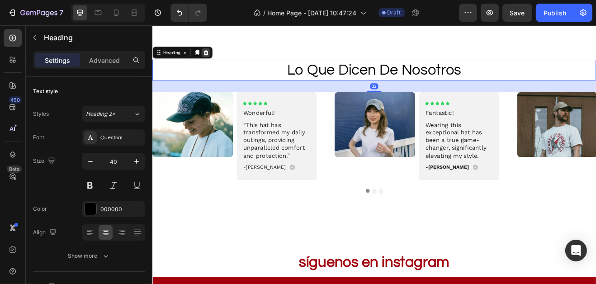
click at [221, 59] on icon at bounding box center [217, 58] width 7 height 7
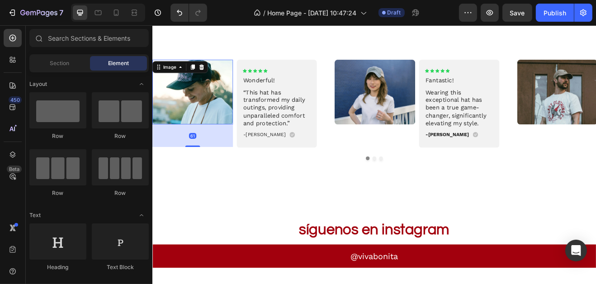
click at [227, 85] on img at bounding box center [201, 106] width 99 height 79
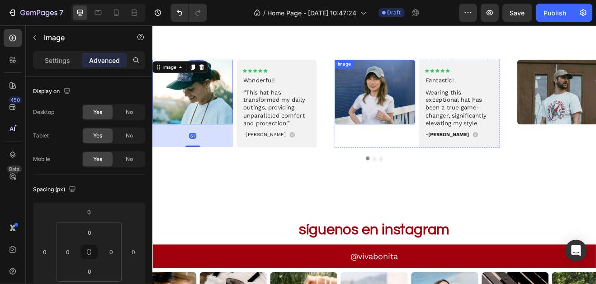
click at [381, 89] on img at bounding box center [424, 106] width 99 height 79
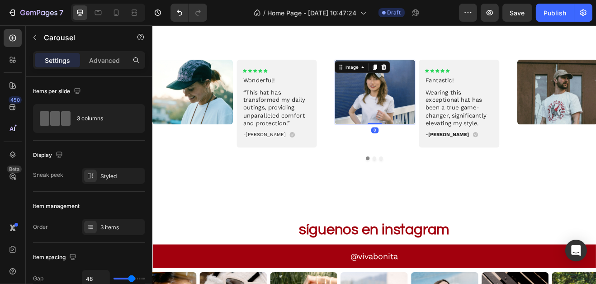
click at [371, 89] on div "Image Icon Icon Icon Icon Icon Icon List Wonderful! Text Block “This hat has tr…" at bounding box center [423, 121] width 542 height 108
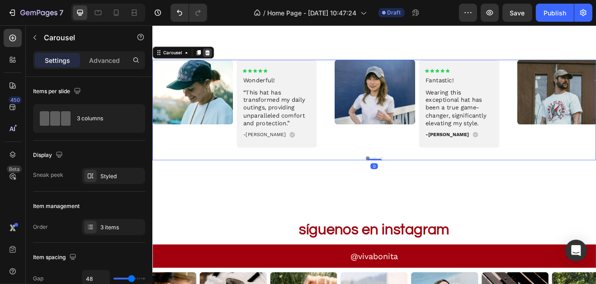
click at [217, 61] on icon at bounding box center [219, 59] width 6 height 6
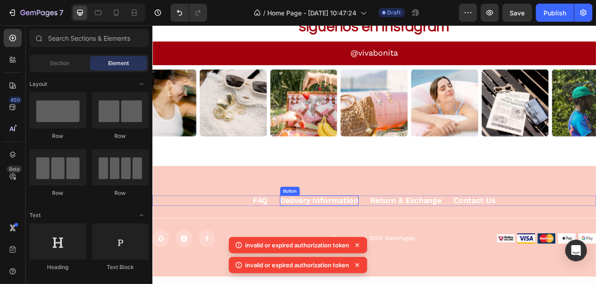
scroll to position [1220, 0]
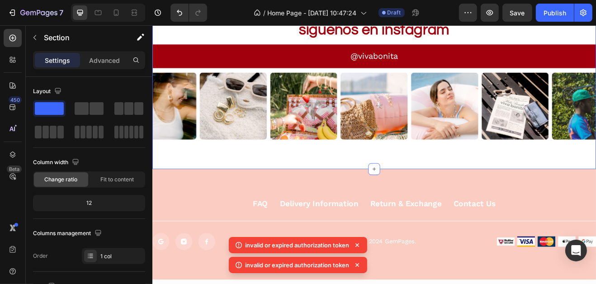
click at [305, 194] on div "síguenos en instagram Heading @vivabonita Button Image Image Image Image Image …" at bounding box center [423, 91] width 542 height 219
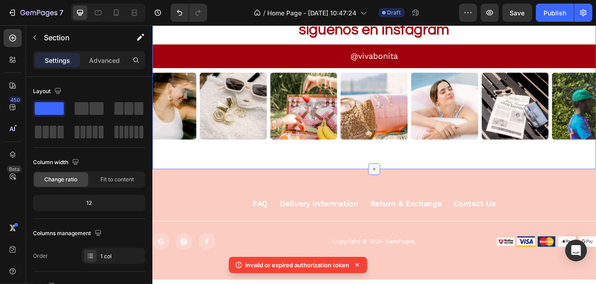
click at [421, 197] on icon at bounding box center [422, 200] width 7 height 7
click at [11, 58] on icon at bounding box center [12, 59] width 9 height 9
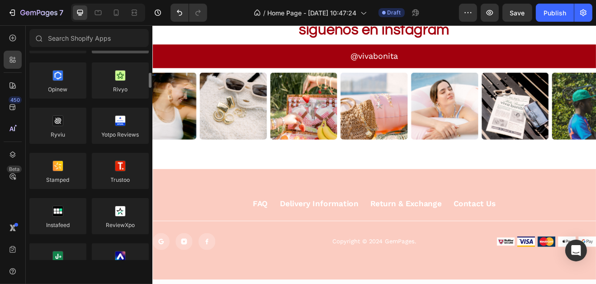
scroll to position [158, 0]
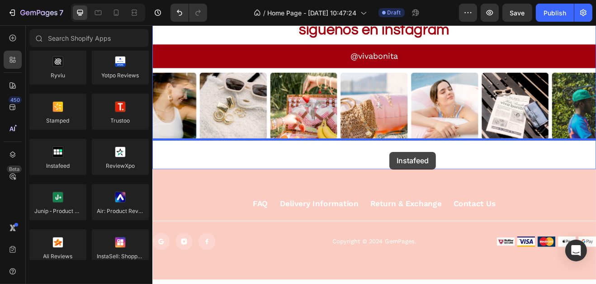
drag, startPoint x: 217, startPoint y: 177, endPoint x: 441, endPoint y: 180, distance: 224.2
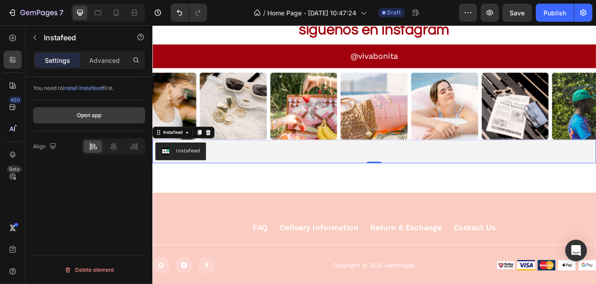
click at [77, 117] on div "Open app" at bounding box center [89, 115] width 24 height 8
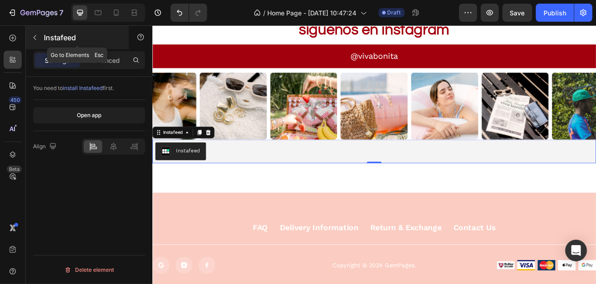
click at [41, 32] on button "button" at bounding box center [35, 37] width 14 height 14
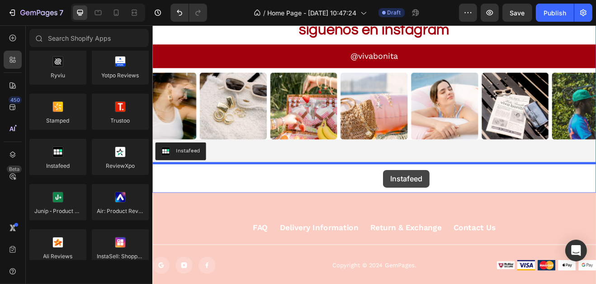
drag, startPoint x: 210, startPoint y: 195, endPoint x: 432, endPoint y: 203, distance: 221.5
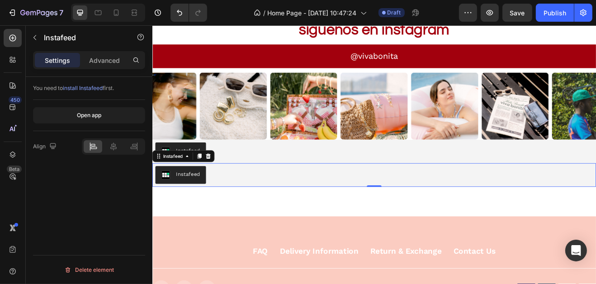
click at [184, 206] on div "Instafeed" at bounding box center [195, 207] width 29 height 9
click at [102, 113] on button "Open app" at bounding box center [89, 115] width 112 height 16
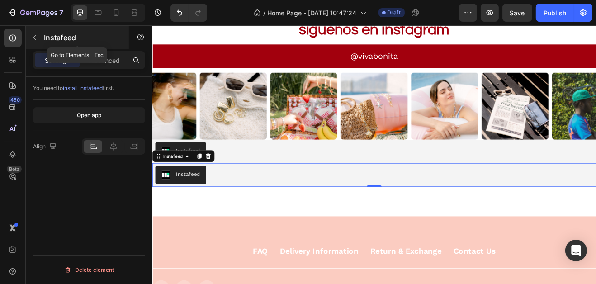
click at [42, 42] on div "Instafeed" at bounding box center [77, 37] width 103 height 23
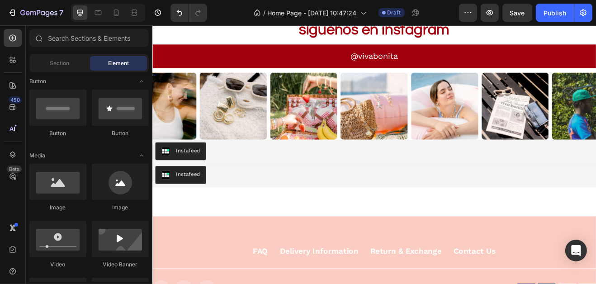
scroll to position [1229, 0]
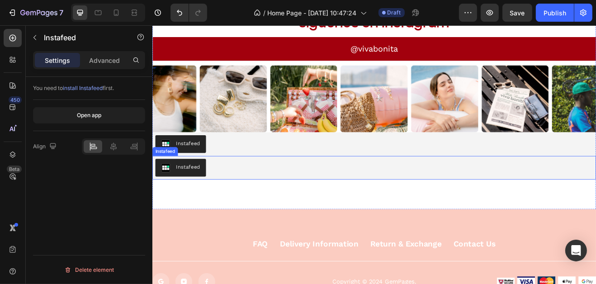
click at [181, 194] on div "Instafeed" at bounding box center [195, 198] width 29 height 9
click at [220, 178] on icon at bounding box center [220, 176] width 6 height 6
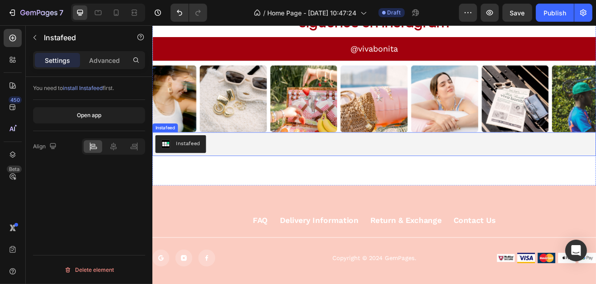
click at [188, 170] on div "Instafeed" at bounding box center [195, 169] width 29 height 9
click at [117, 148] on icon at bounding box center [113, 146] width 9 height 9
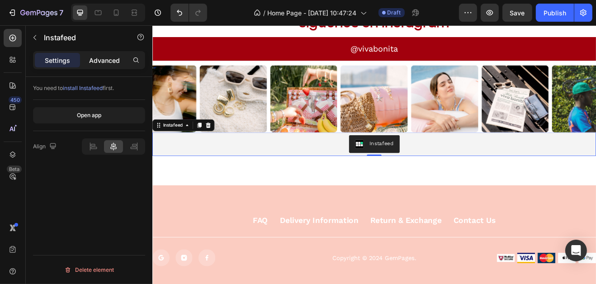
click at [106, 60] on p "Advanced" at bounding box center [104, 60] width 31 height 9
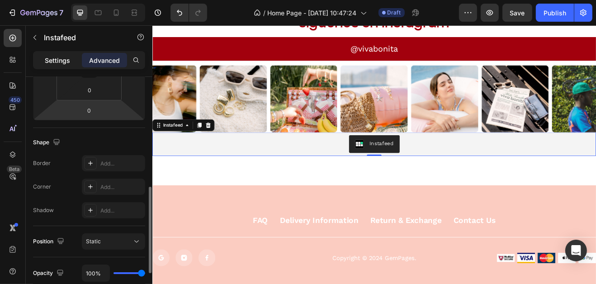
scroll to position [212, 0]
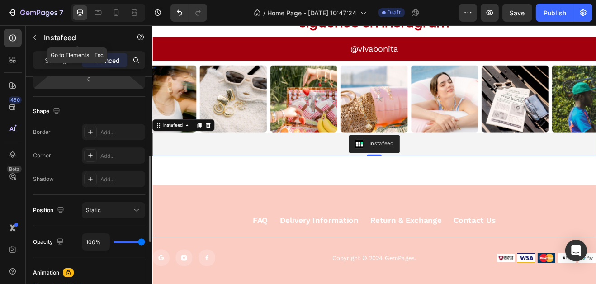
click at [41, 41] on button "button" at bounding box center [35, 37] width 14 height 14
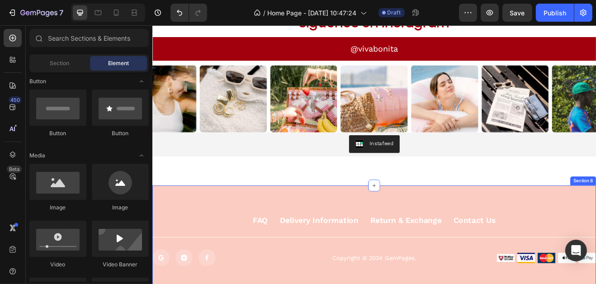
click at [352, 240] on div "FAQ Button Delivery Information Button Return & Exchange Button Contact Us Butt…" at bounding box center [423, 288] width 542 height 135
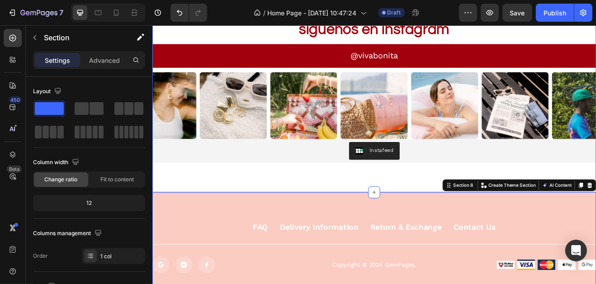
scroll to position [1217, 0]
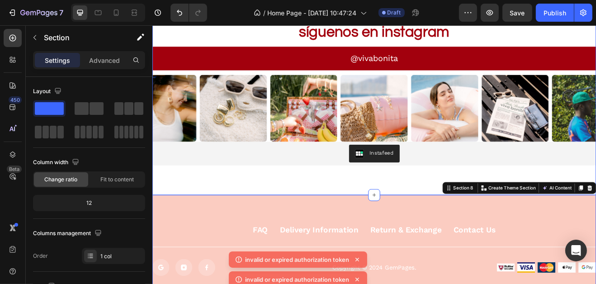
click at [427, 178] on div "Instafeed" at bounding box center [432, 181] width 29 height 9
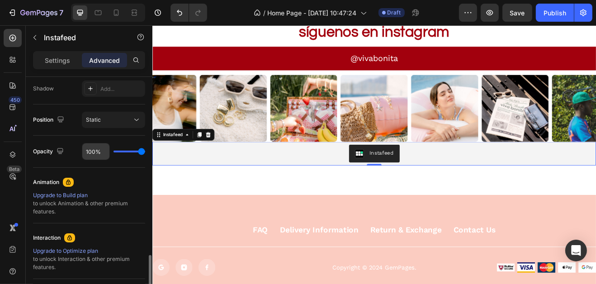
scroll to position [394, 0]
